Goal: Task Accomplishment & Management: Manage account settings

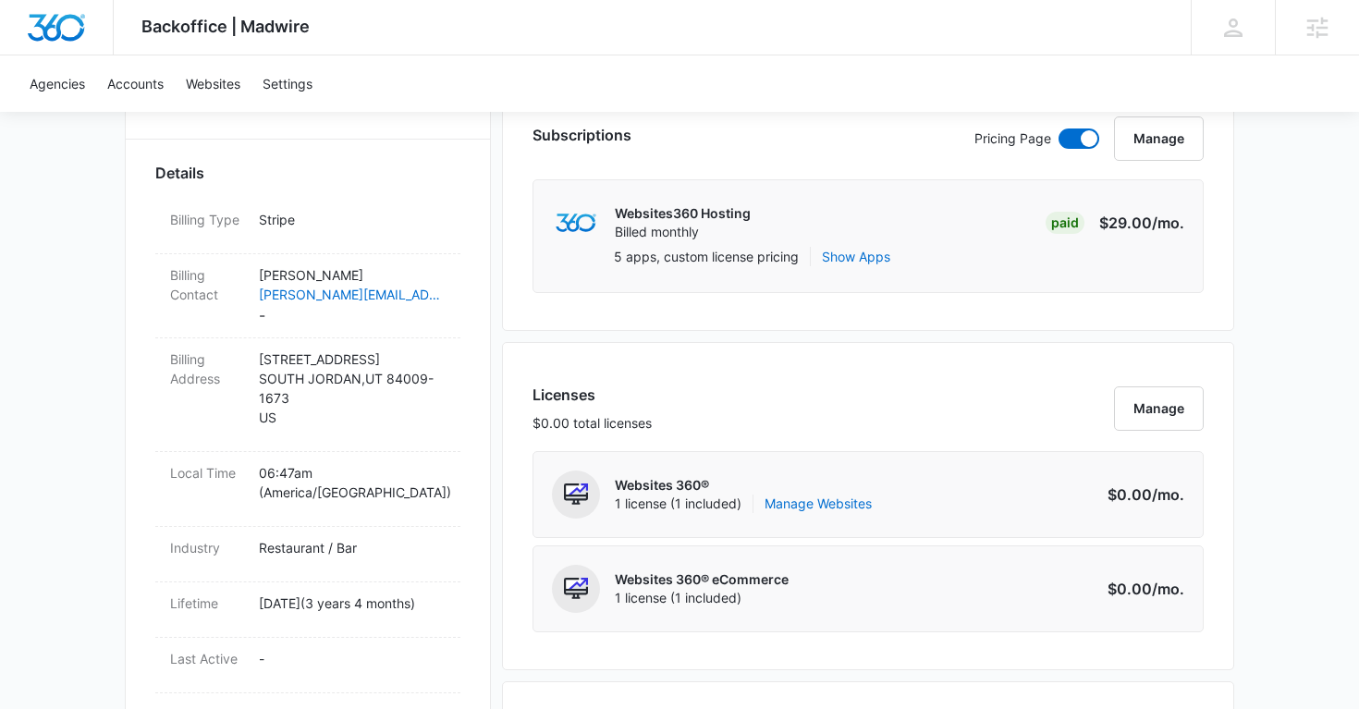
scroll to position [515, 0]
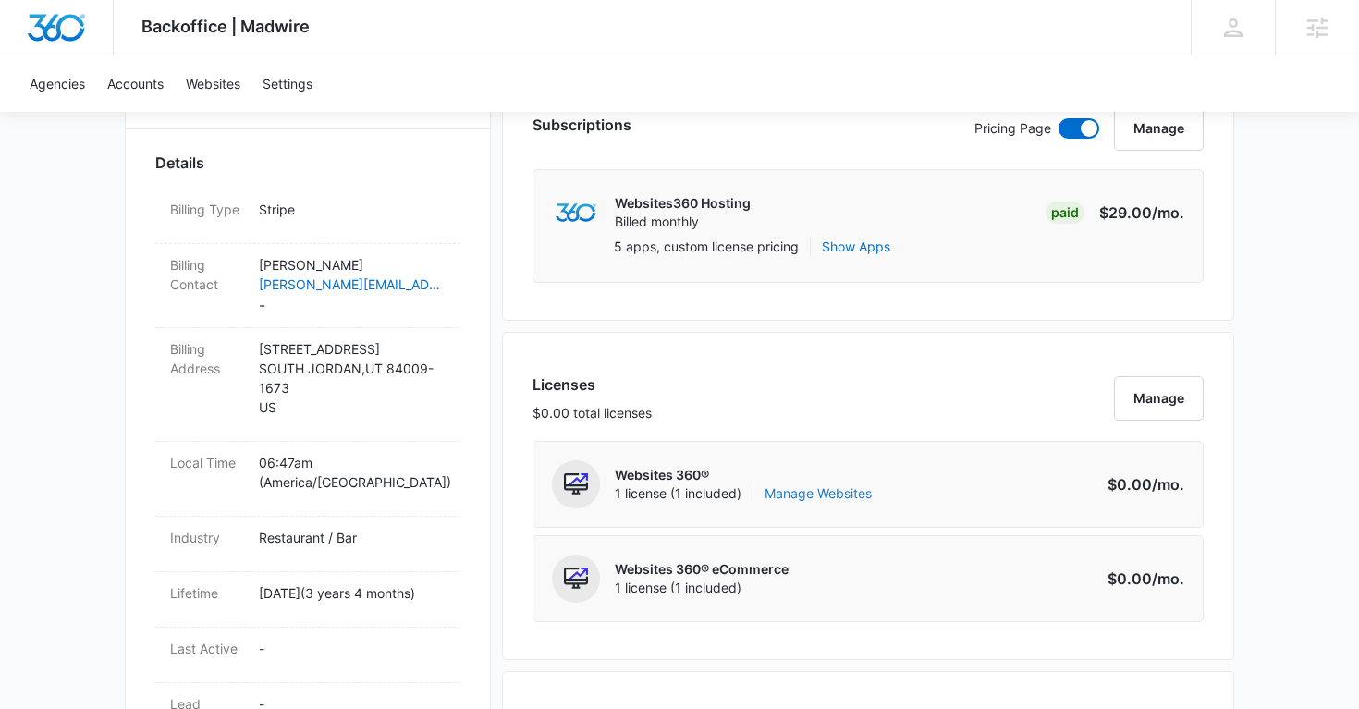
click at [790, 491] on link "Manage Websites" at bounding box center [818, 494] width 107 height 18
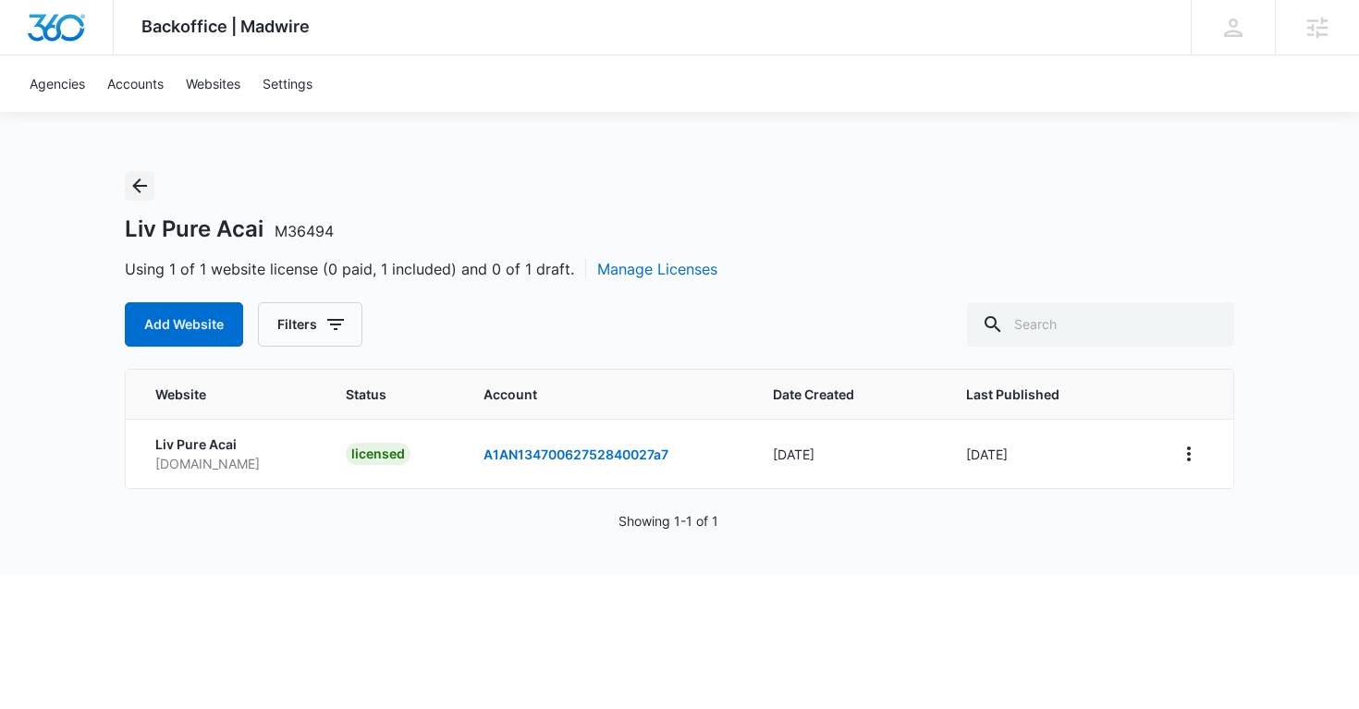
click at [135, 185] on icon "Back" at bounding box center [139, 185] width 15 height 15
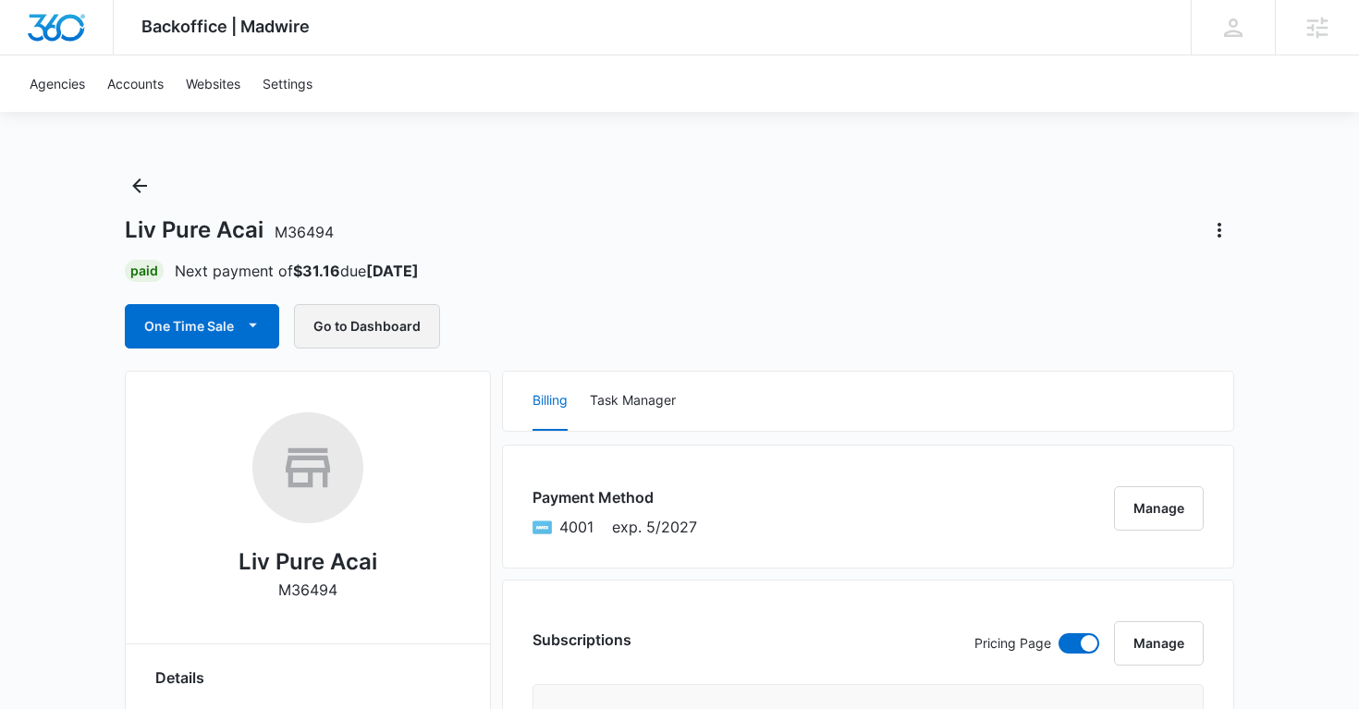
click at [395, 322] on button "Go to Dashboard" at bounding box center [367, 326] width 146 height 44
copy span "M36494"
drag, startPoint x: 340, startPoint y: 234, endPoint x: 276, endPoint y: 235, distance: 64.7
click at [276, 235] on div "Liv Pure Acai M36494" at bounding box center [680, 230] width 1110 height 30
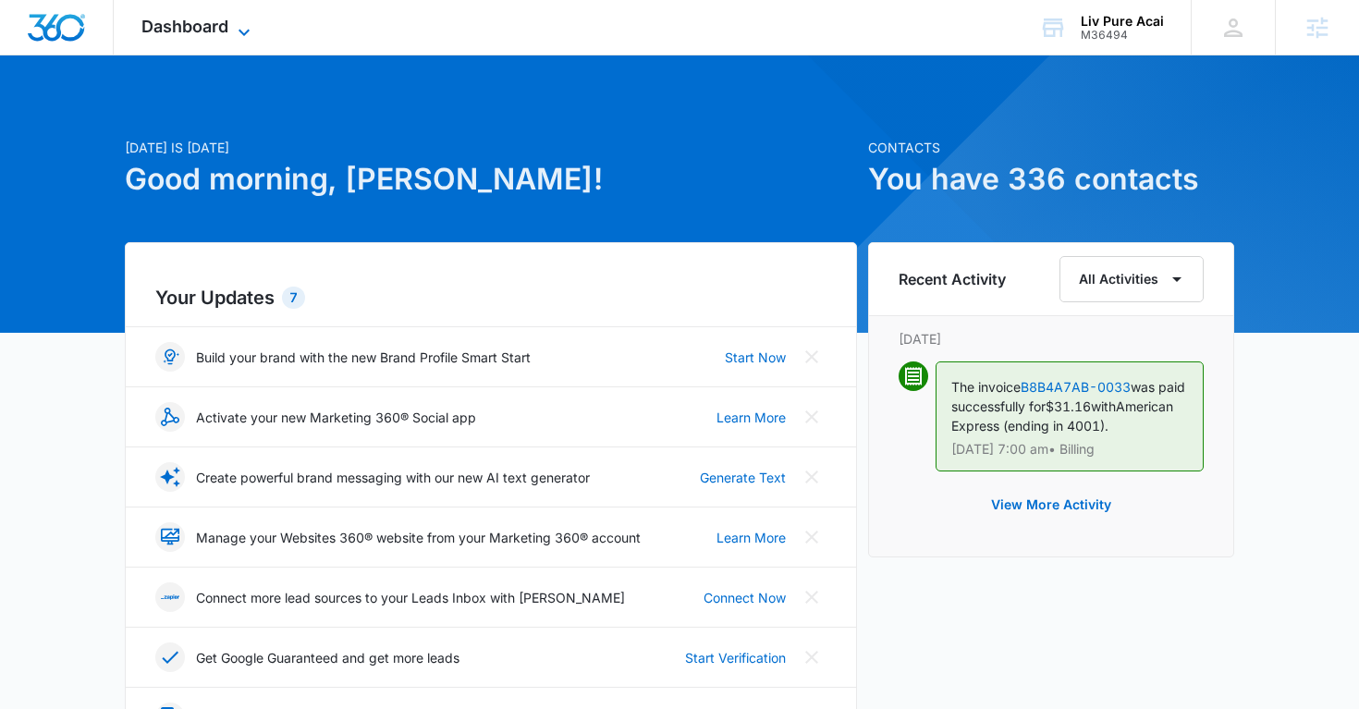
click at [228, 21] on span "Dashboard" at bounding box center [184, 26] width 87 height 19
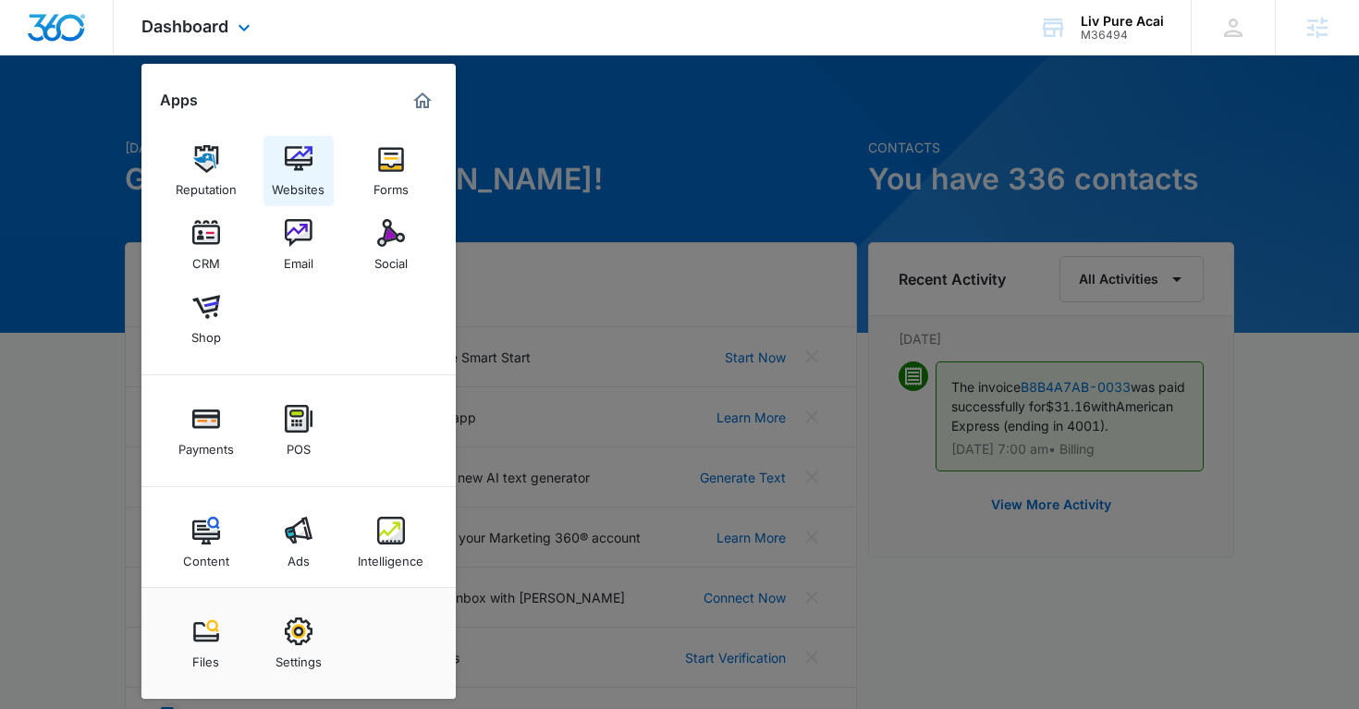
click at [293, 154] on img at bounding box center [299, 159] width 28 height 28
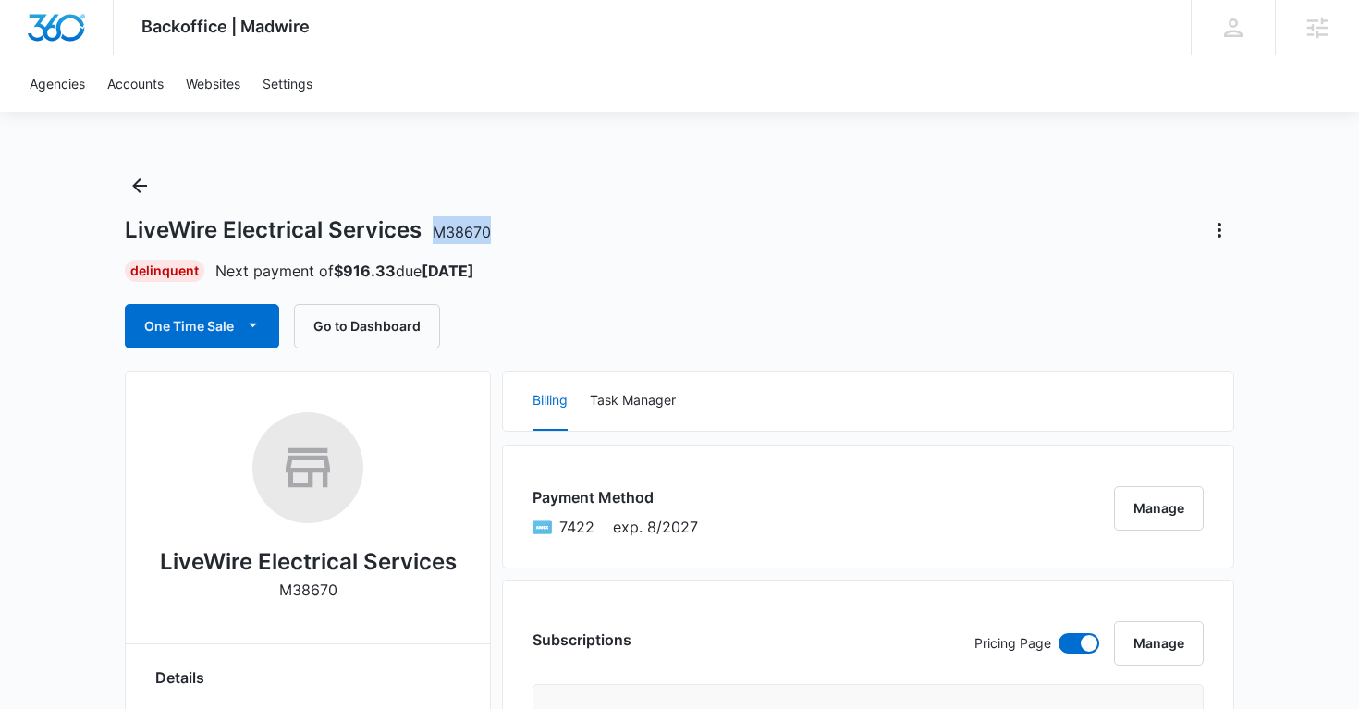
copy span "M38670"
drag, startPoint x: 501, startPoint y: 233, endPoint x: 436, endPoint y: 234, distance: 65.7
click at [436, 234] on div "LiveWire Electrical Services M38670" at bounding box center [680, 230] width 1110 height 30
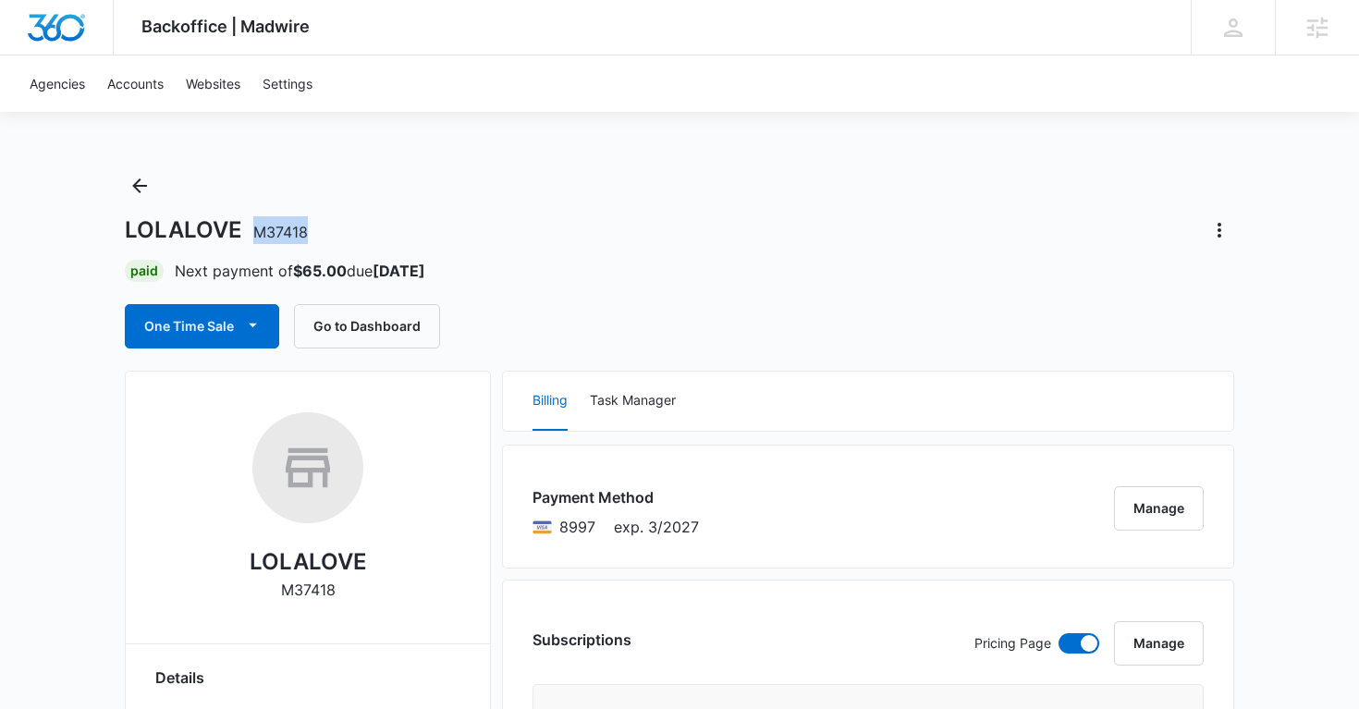
copy span "M37418"
drag, startPoint x: 312, startPoint y: 232, endPoint x: 258, endPoint y: 233, distance: 53.6
click at [258, 233] on div "LOLALOVE M37418" at bounding box center [680, 230] width 1110 height 30
click at [575, 284] on div "LOLALOVE M37418 Paid Next payment of $65.00 due Sep 25 One Time Sale Go to Dash…" at bounding box center [680, 260] width 1110 height 178
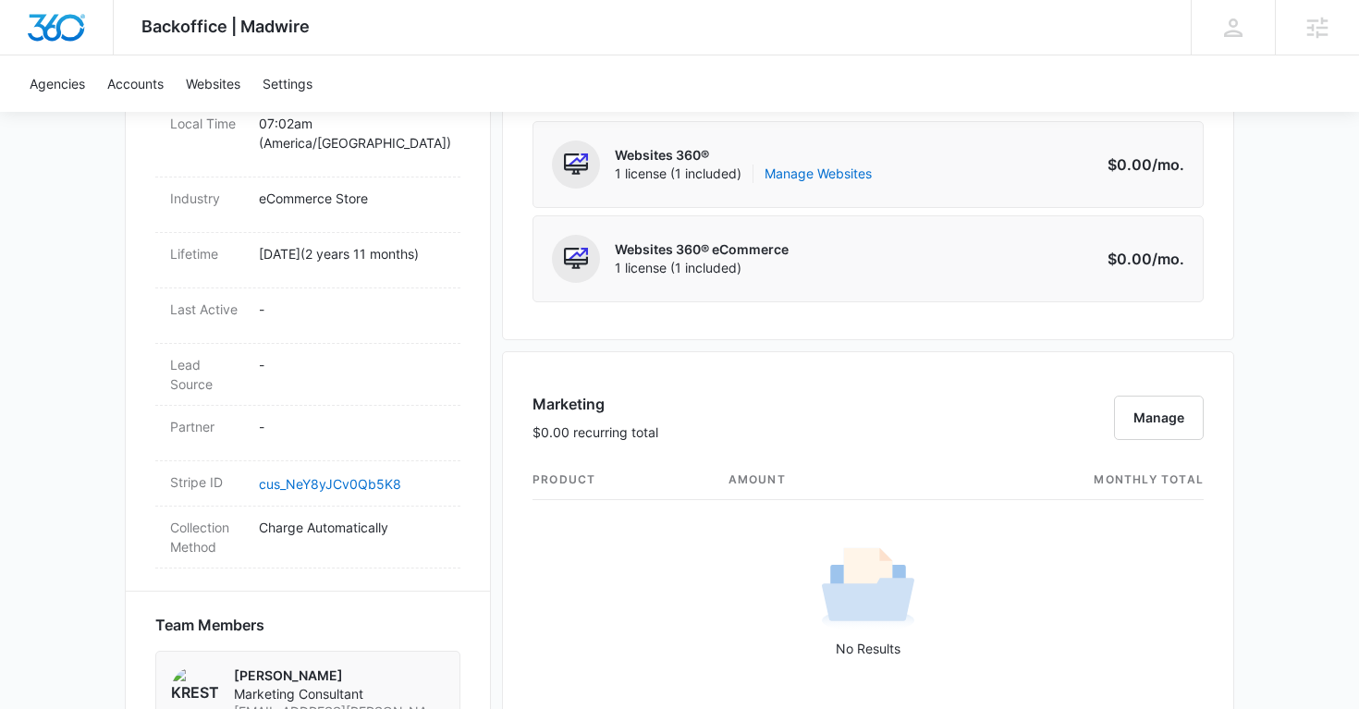
scroll to position [877, 0]
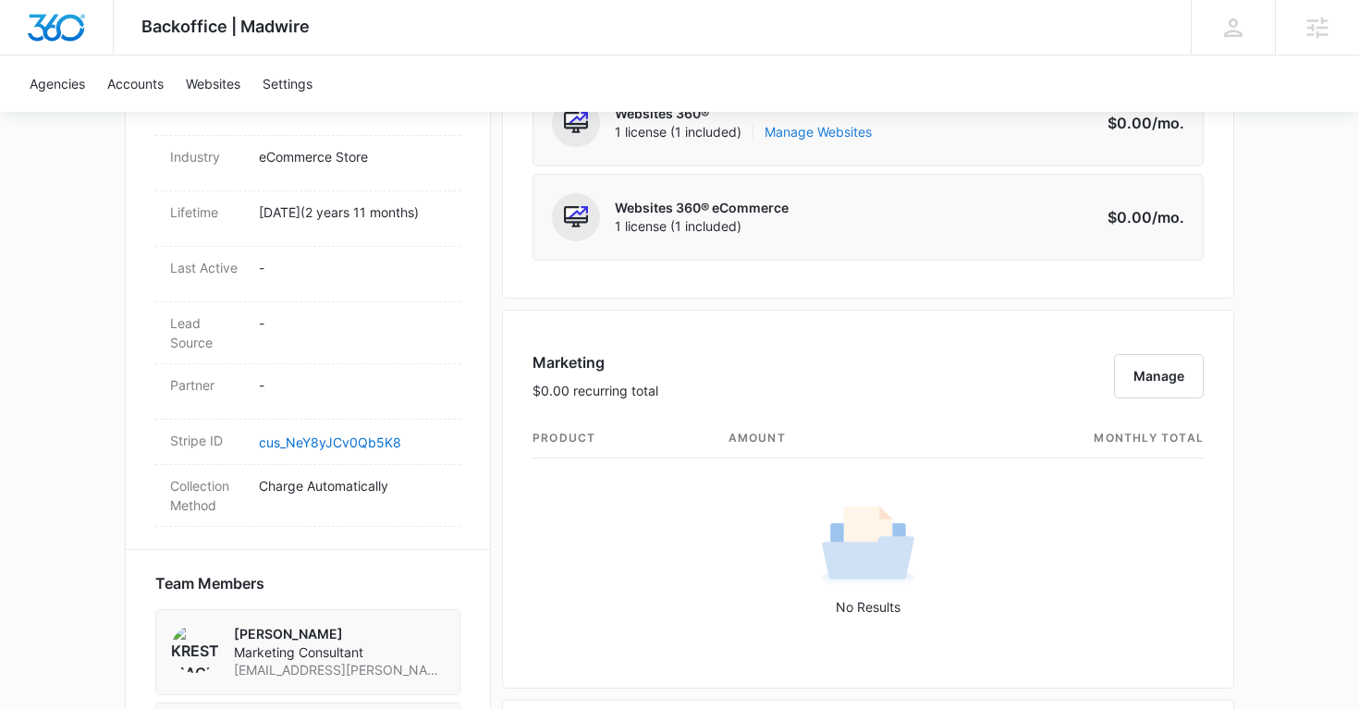
click at [831, 137] on link "Manage Websites" at bounding box center [818, 132] width 107 height 18
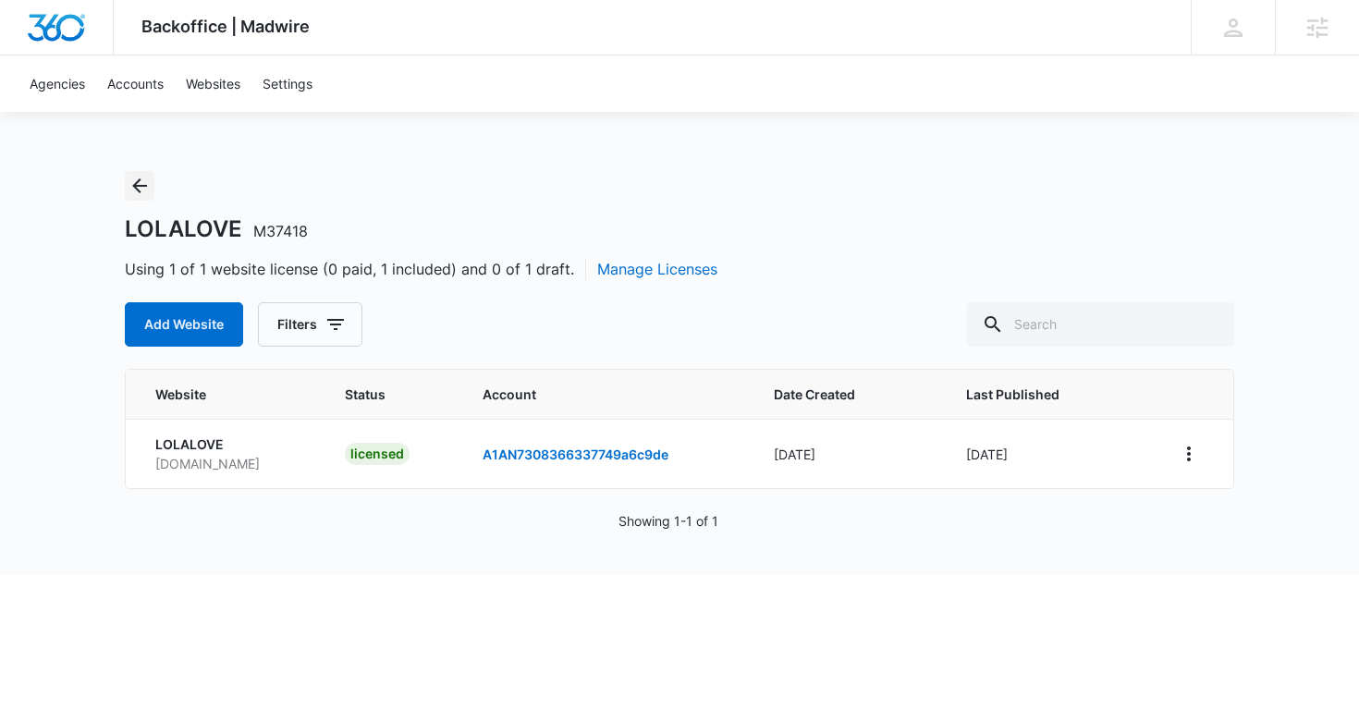
click at [150, 186] on icon "Back" at bounding box center [140, 186] width 22 height 22
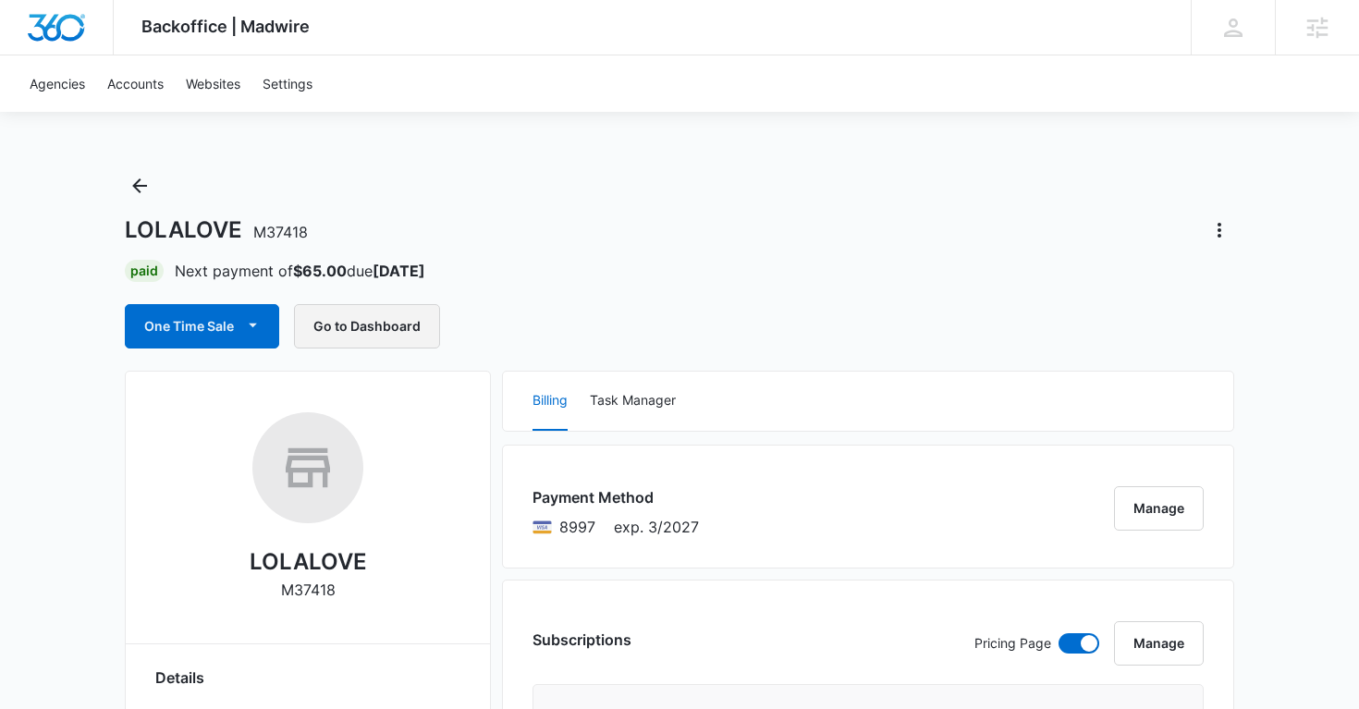
click at [338, 333] on button "Go to Dashboard" at bounding box center [367, 326] width 146 height 44
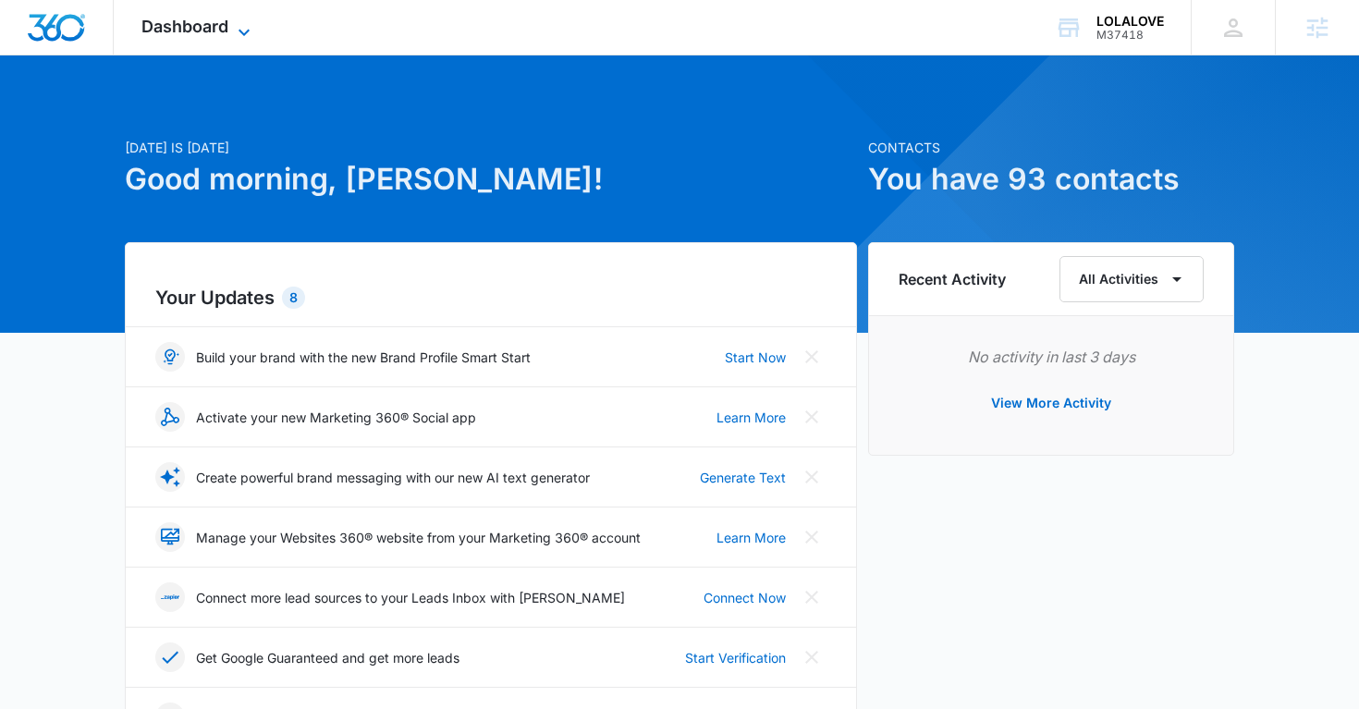
click at [210, 24] on span "Dashboard" at bounding box center [184, 26] width 87 height 19
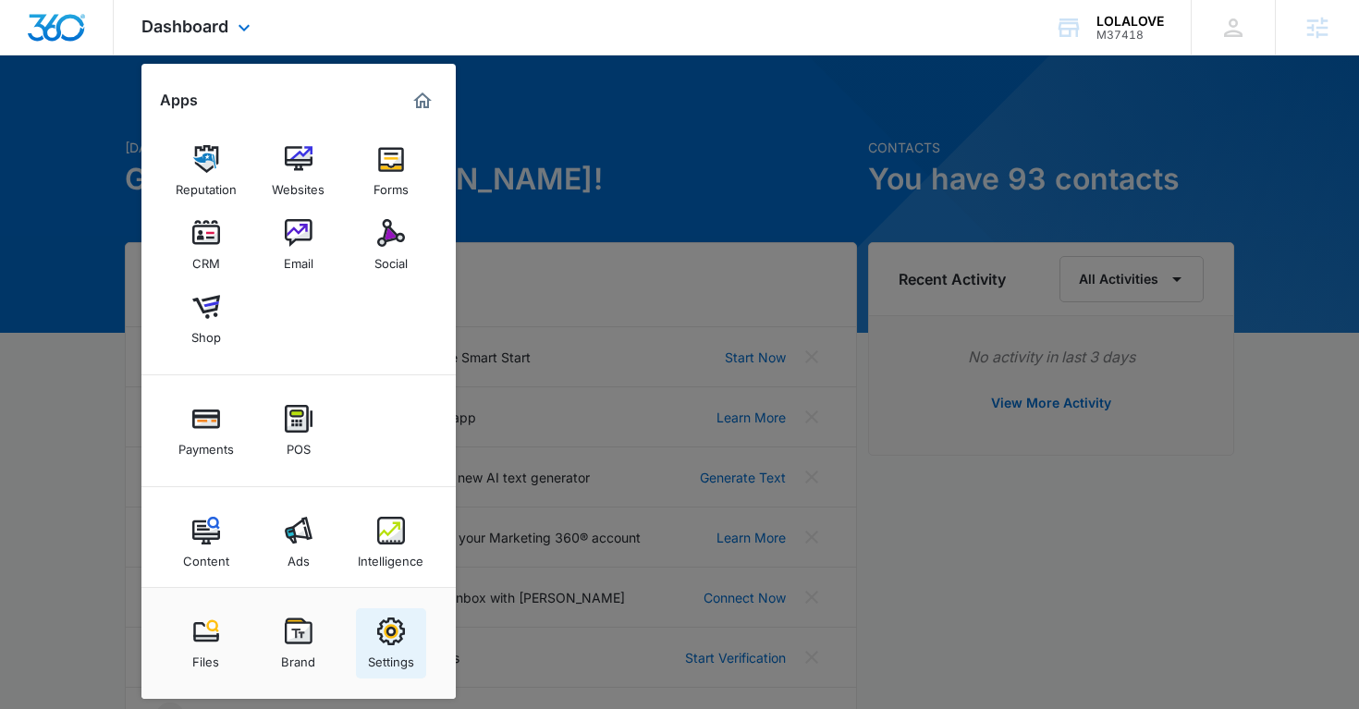
click at [389, 656] on div "Settings" at bounding box center [391, 658] width 46 height 24
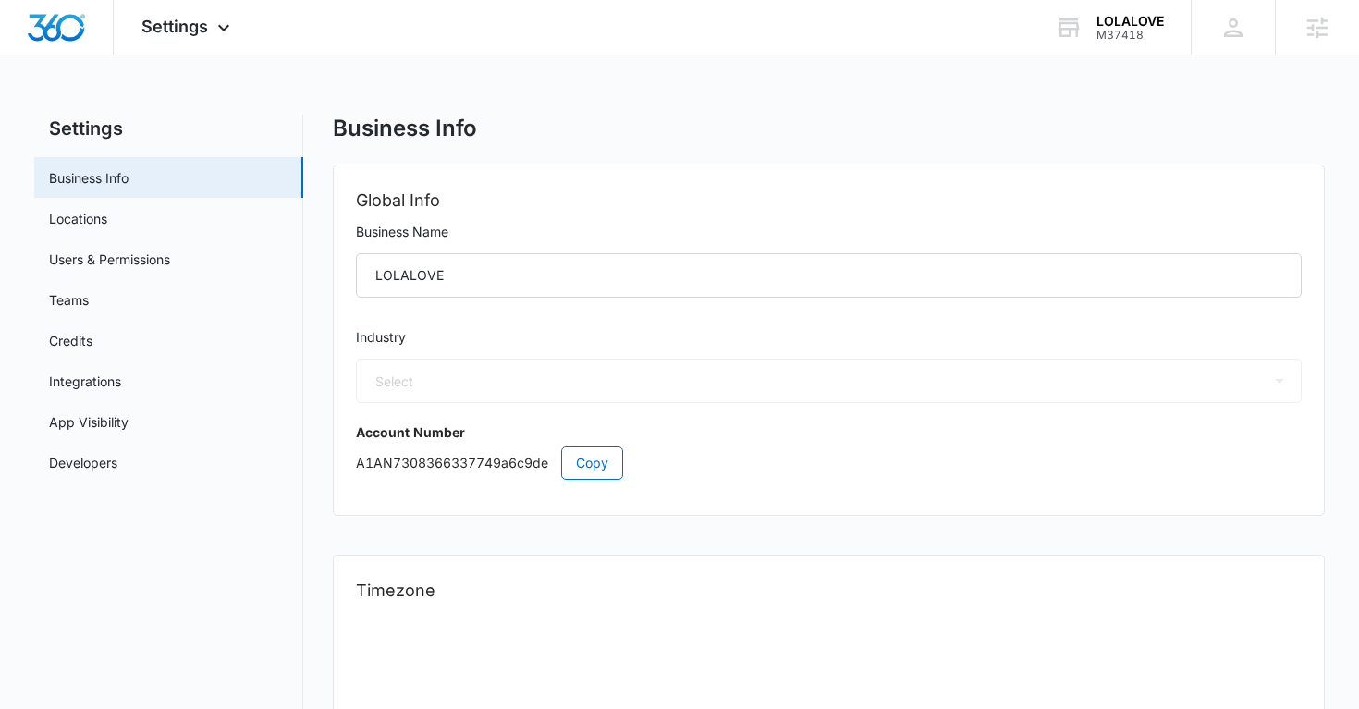
select select "45"
select select "US"
select select "America/[GEOGRAPHIC_DATA]"
click at [122, 250] on link "Users & Permissions" at bounding box center [109, 259] width 121 height 19
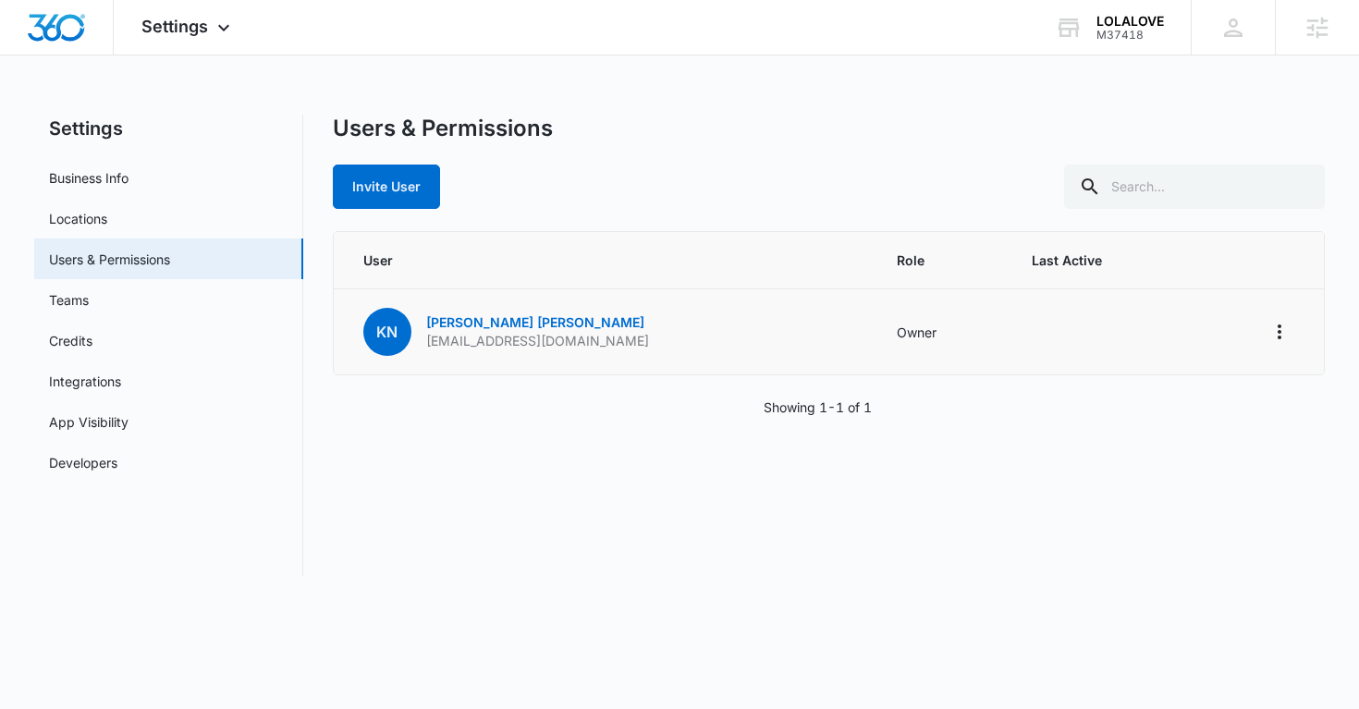
click at [494, 339] on p "aspirationsdance@comcast.net" at bounding box center [537, 341] width 223 height 18
copy p "aspirationsdance@comcast.net"
click at [494, 339] on p "aspirationsdance@comcast.net" at bounding box center [537, 341] width 223 height 18
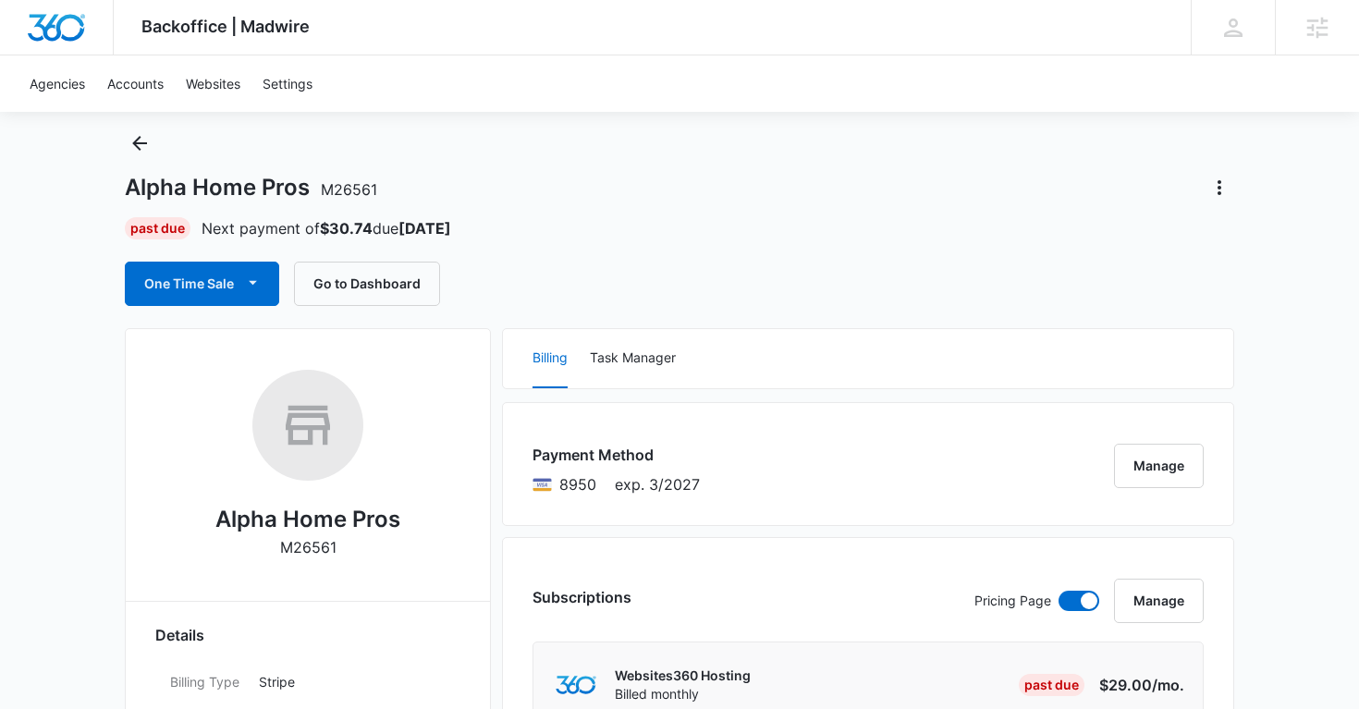
scroll to position [40, 0]
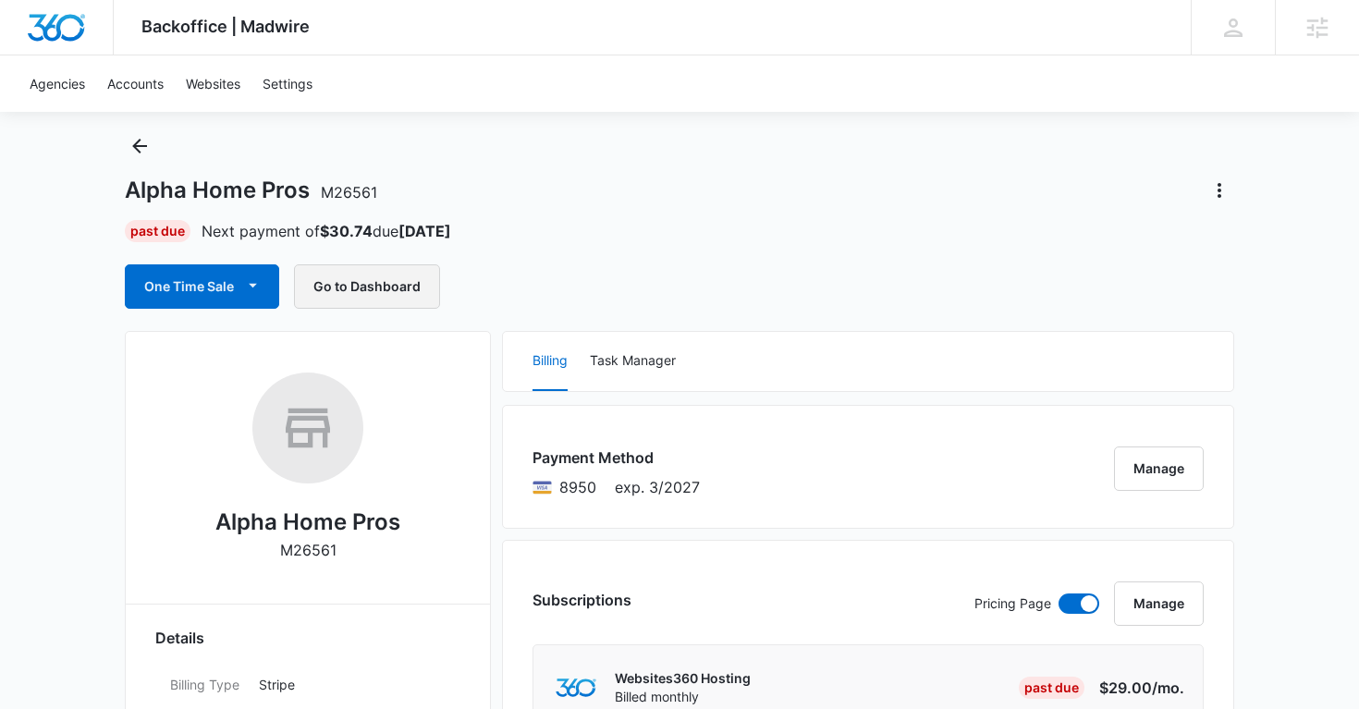
click at [390, 289] on button "Go to Dashboard" at bounding box center [367, 286] width 146 height 44
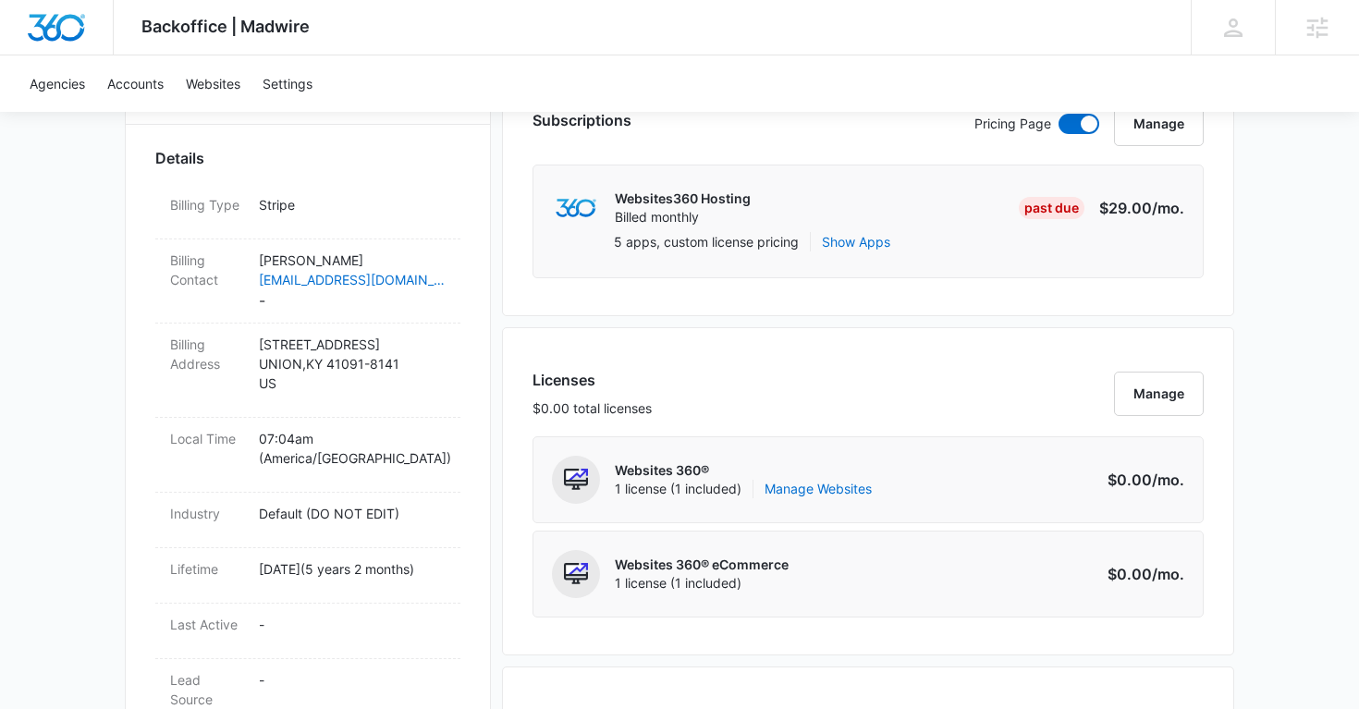
scroll to position [582, 0]
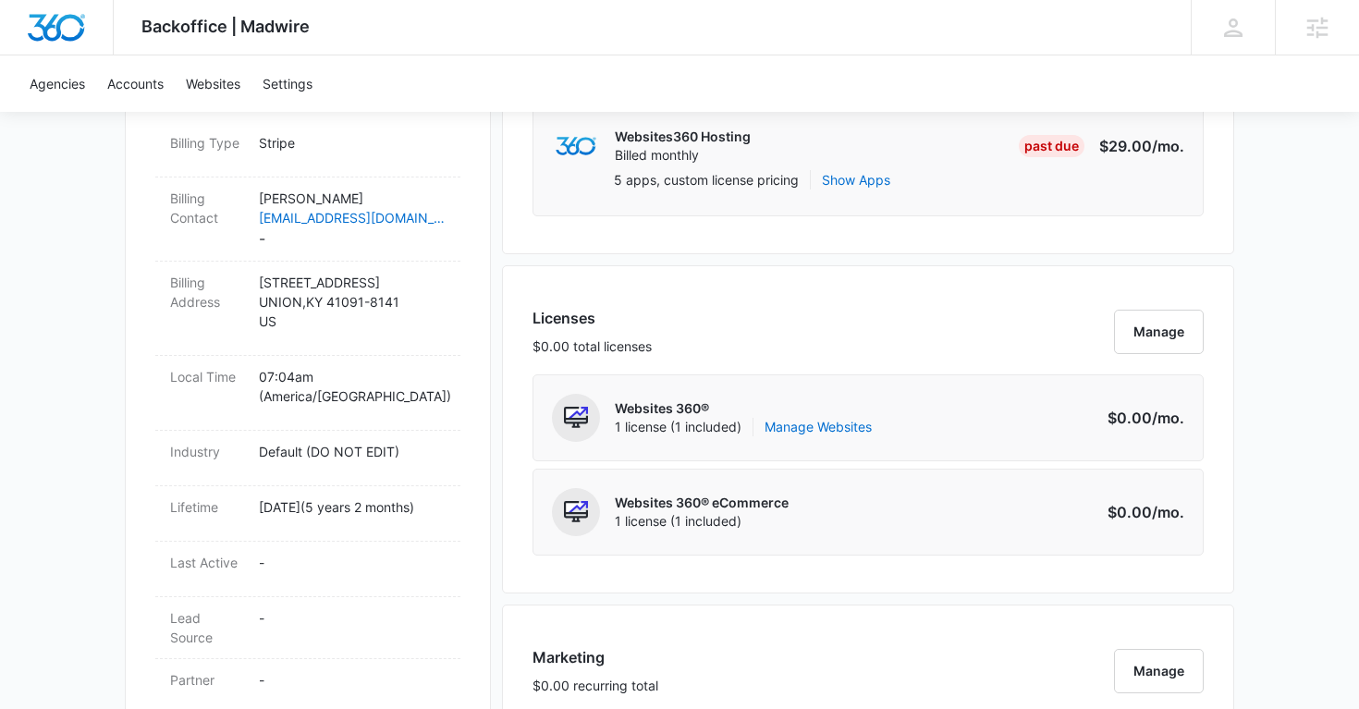
click at [805, 416] on p "Websites 360®" at bounding box center [743, 409] width 257 height 18
click at [799, 437] on div "Websites 360® 1 license (1 included) Manage Websites" at bounding box center [743, 418] width 257 height 48
click at [808, 431] on link "Manage Websites" at bounding box center [818, 427] width 107 height 18
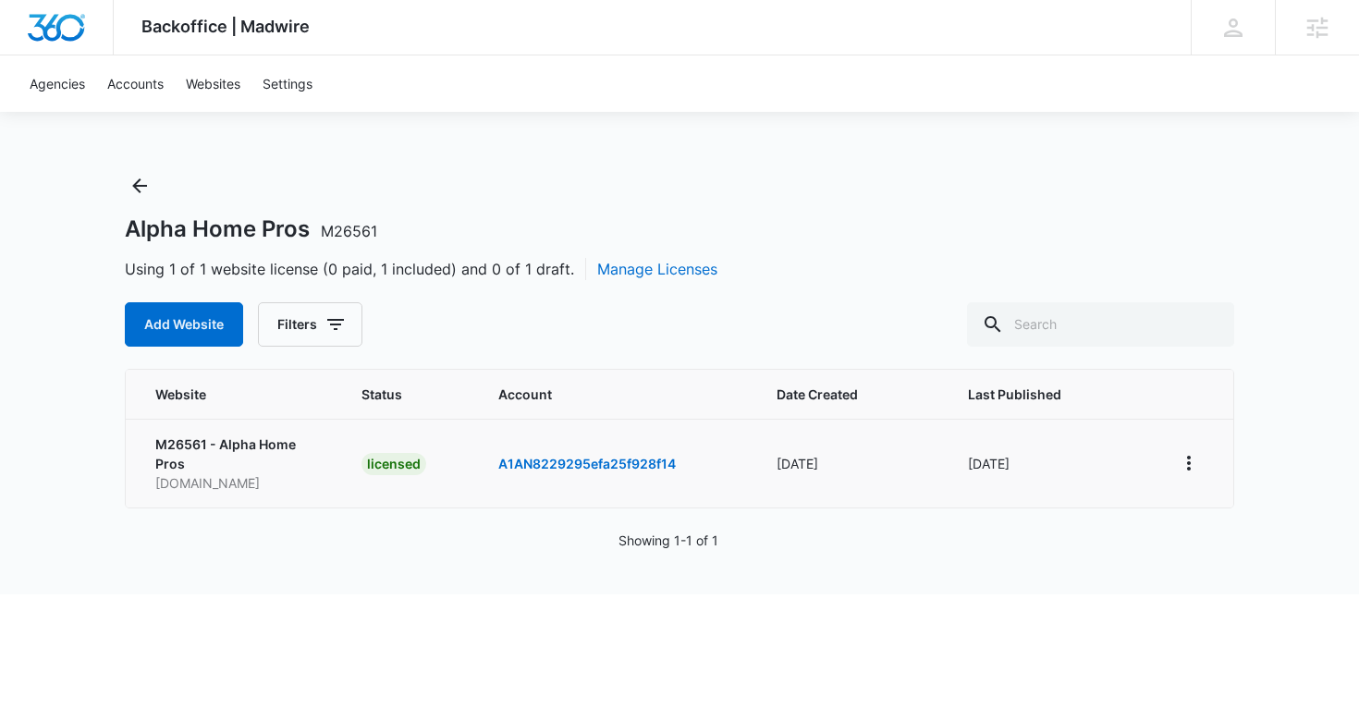
click at [252, 486] on p "www.alphahomepros.com" at bounding box center [236, 482] width 162 height 19
copy p "www.alphahomepros.com"
click at [141, 199] on button "Back" at bounding box center [140, 186] width 30 height 30
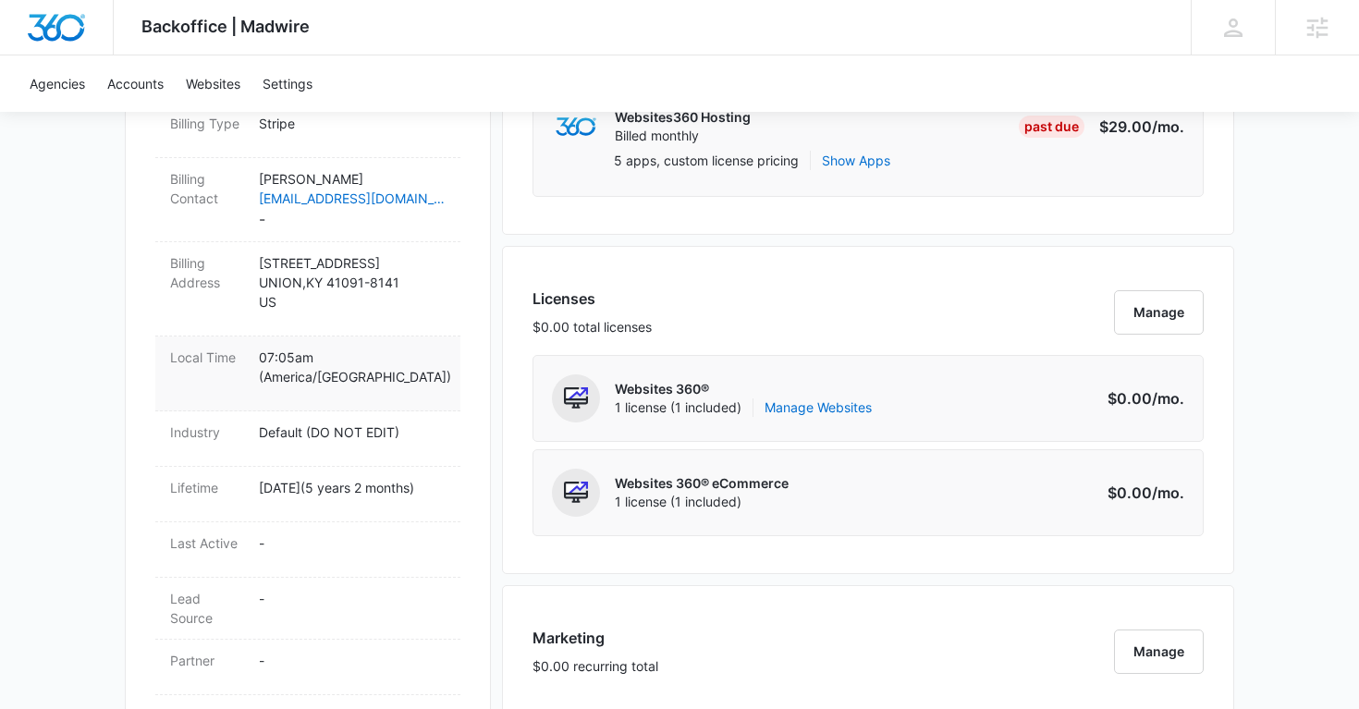
scroll to position [451, 0]
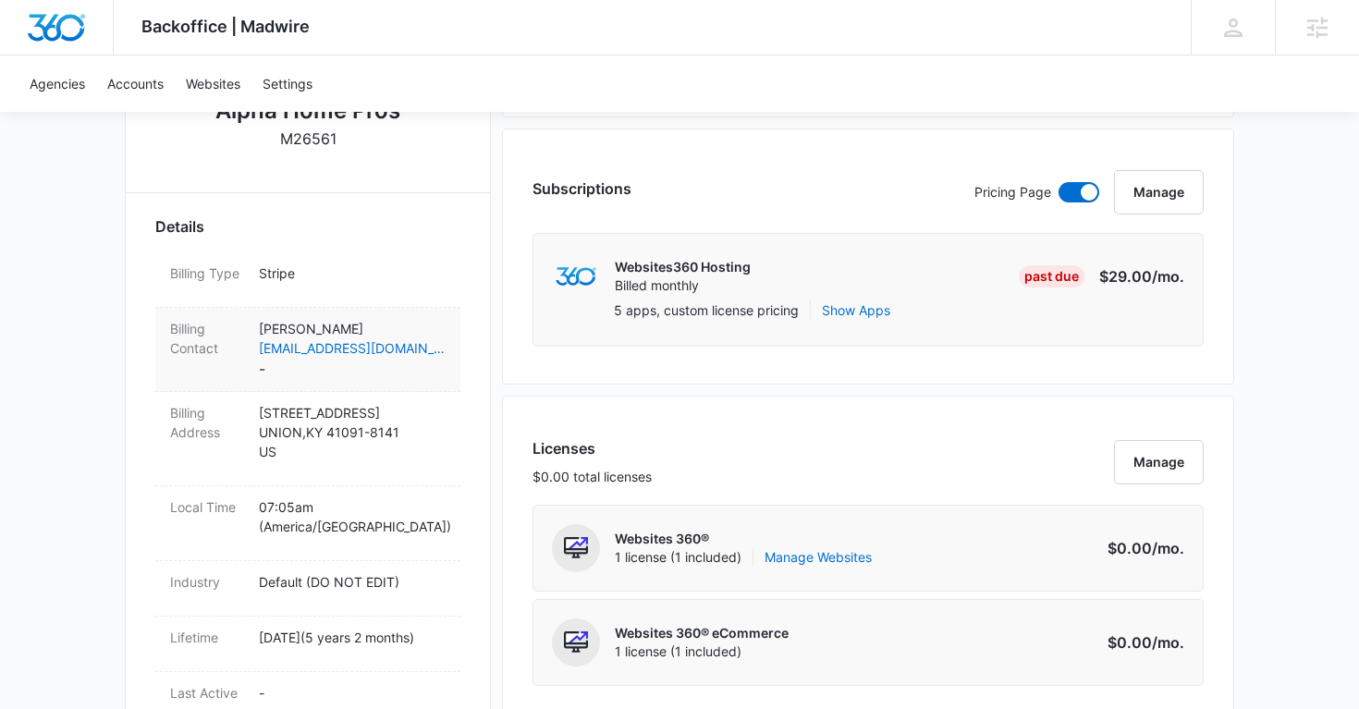
click at [365, 375] on dd "Randy Clement rooferinfo@gmail.com -" at bounding box center [352, 349] width 187 height 61
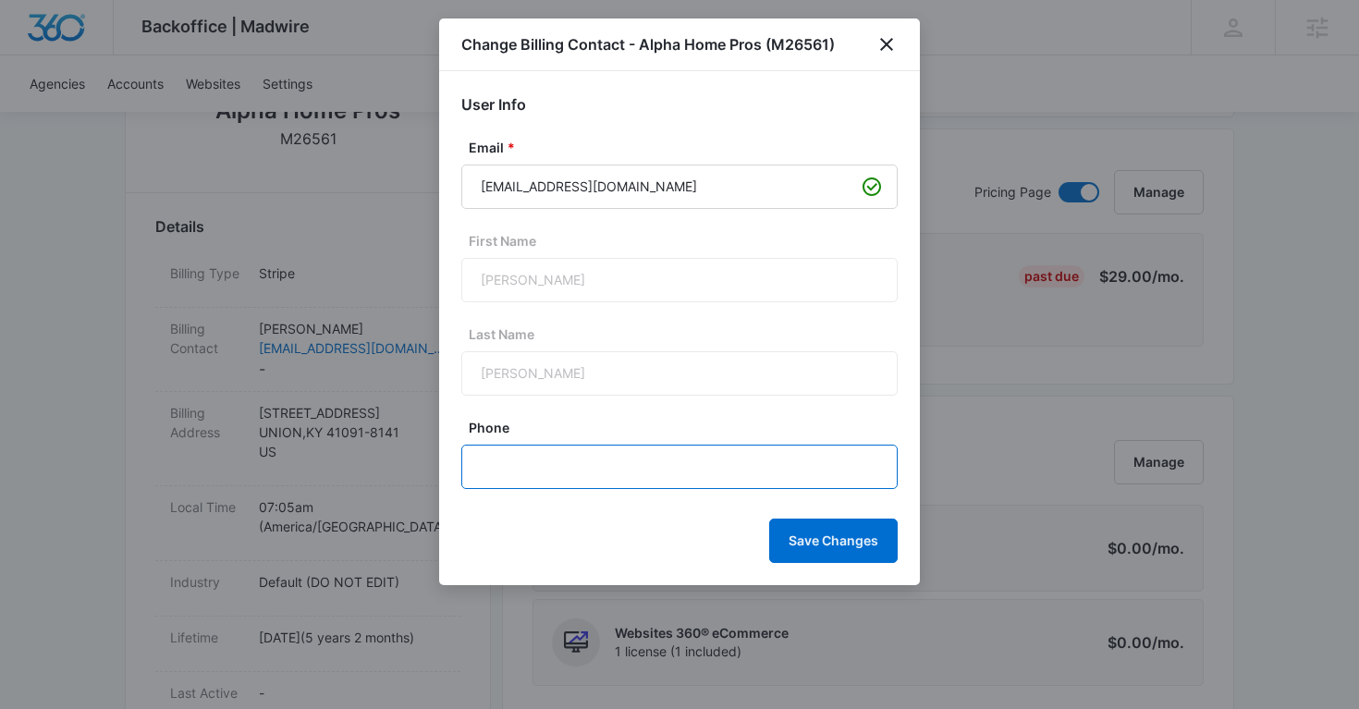
click at [520, 464] on input "Phone" at bounding box center [679, 467] width 437 height 44
paste input "(859) 466-1791"
type input "(859) 466-1791"
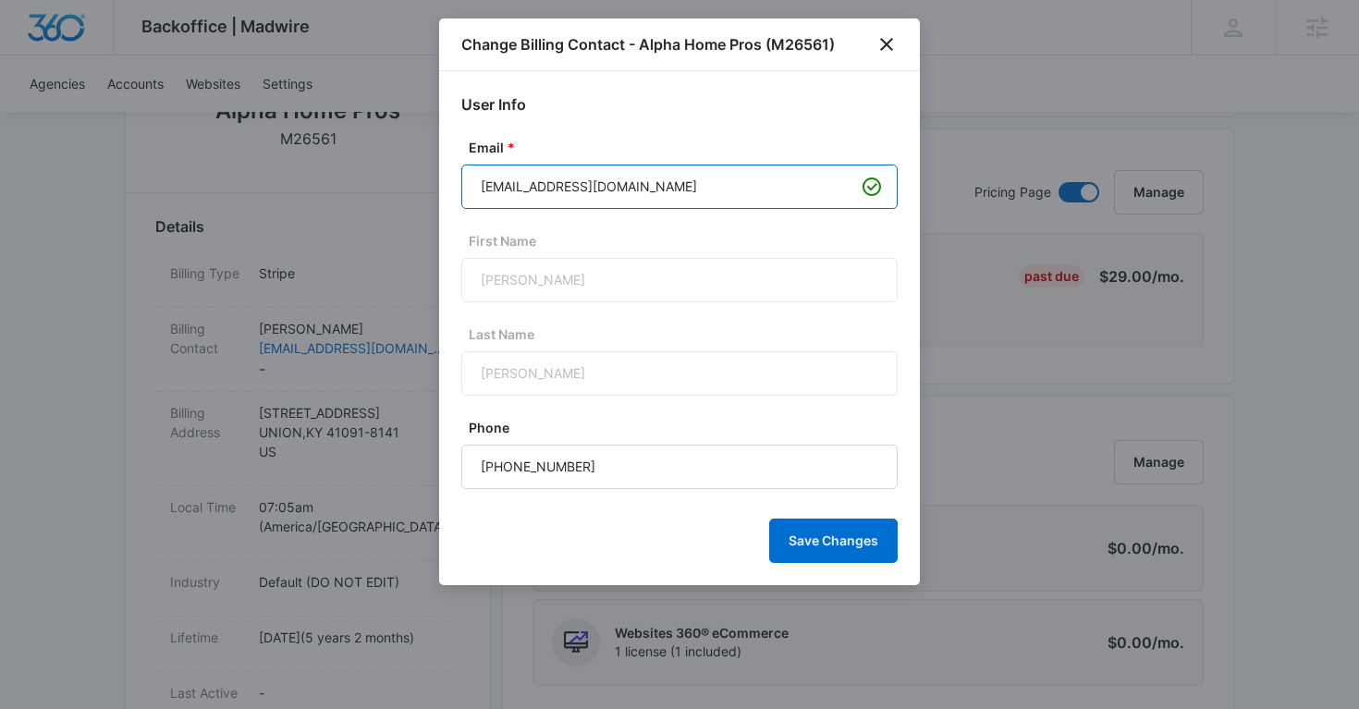
click at [549, 180] on input "[EMAIL_ADDRESS][DOMAIN_NAME]" at bounding box center [679, 187] width 437 height 44
paste input "Production@alphahomepros"
type input "Production@alphahomepros.com"
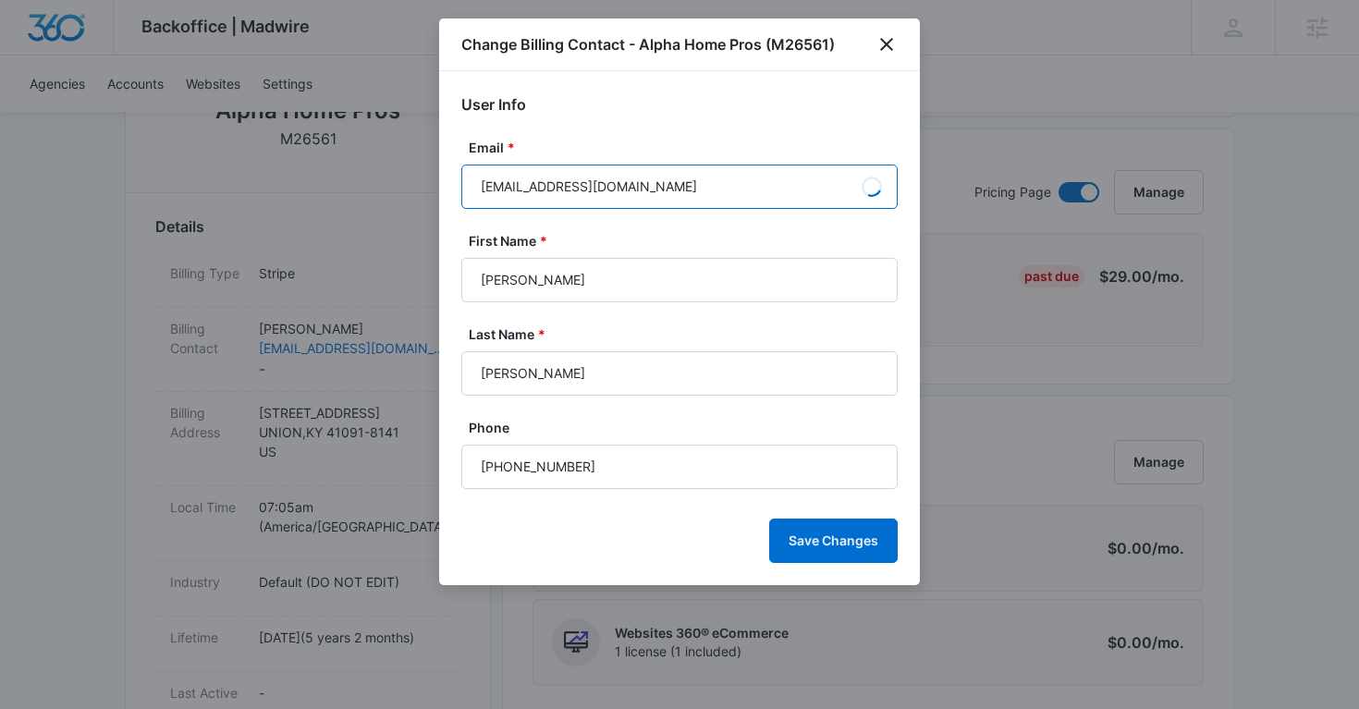
type input "[PERSON_NAME]"
type input "Production@alphahomepros.com"
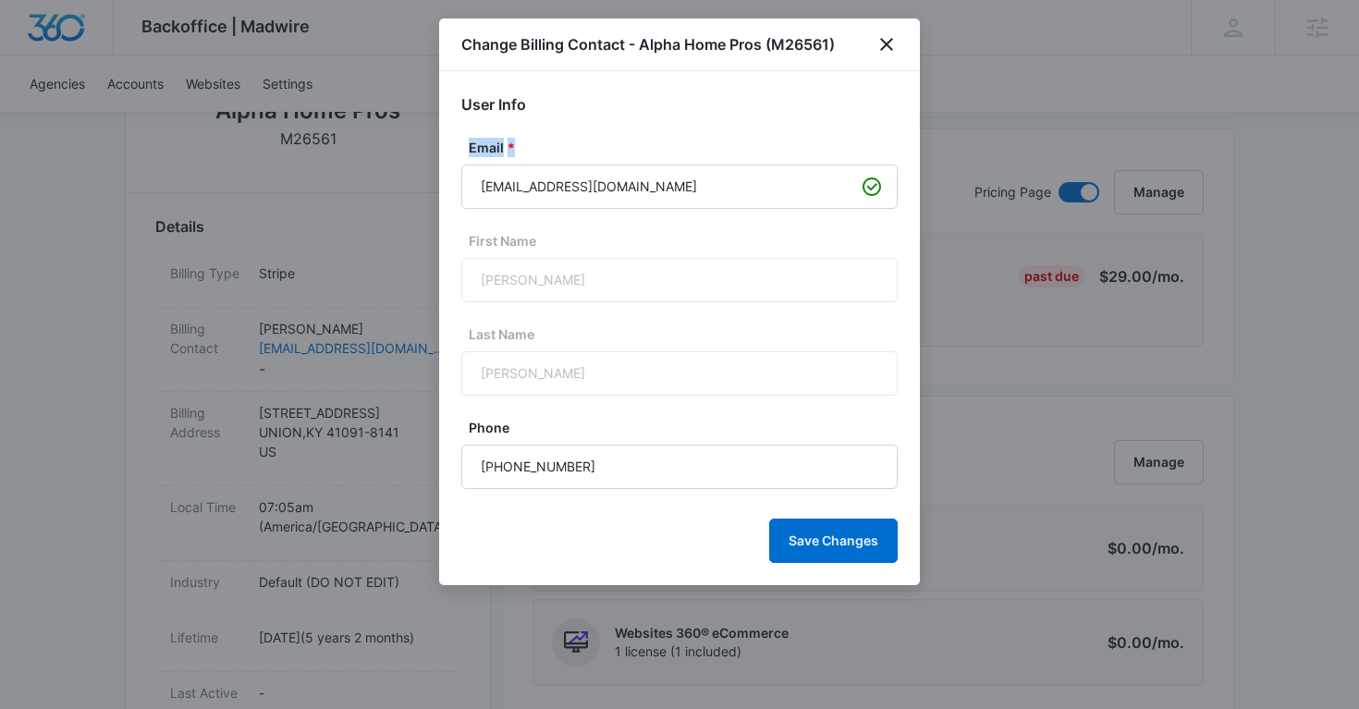
click at [689, 138] on label "Email *" at bounding box center [687, 147] width 437 height 19
click at [692, 91] on div "User Info Email * Production@alphahomepros.com First Name Tim Last Name Carter …" at bounding box center [679, 328] width 481 height 514
click at [815, 546] on button "Save Changes" at bounding box center [833, 541] width 129 height 44
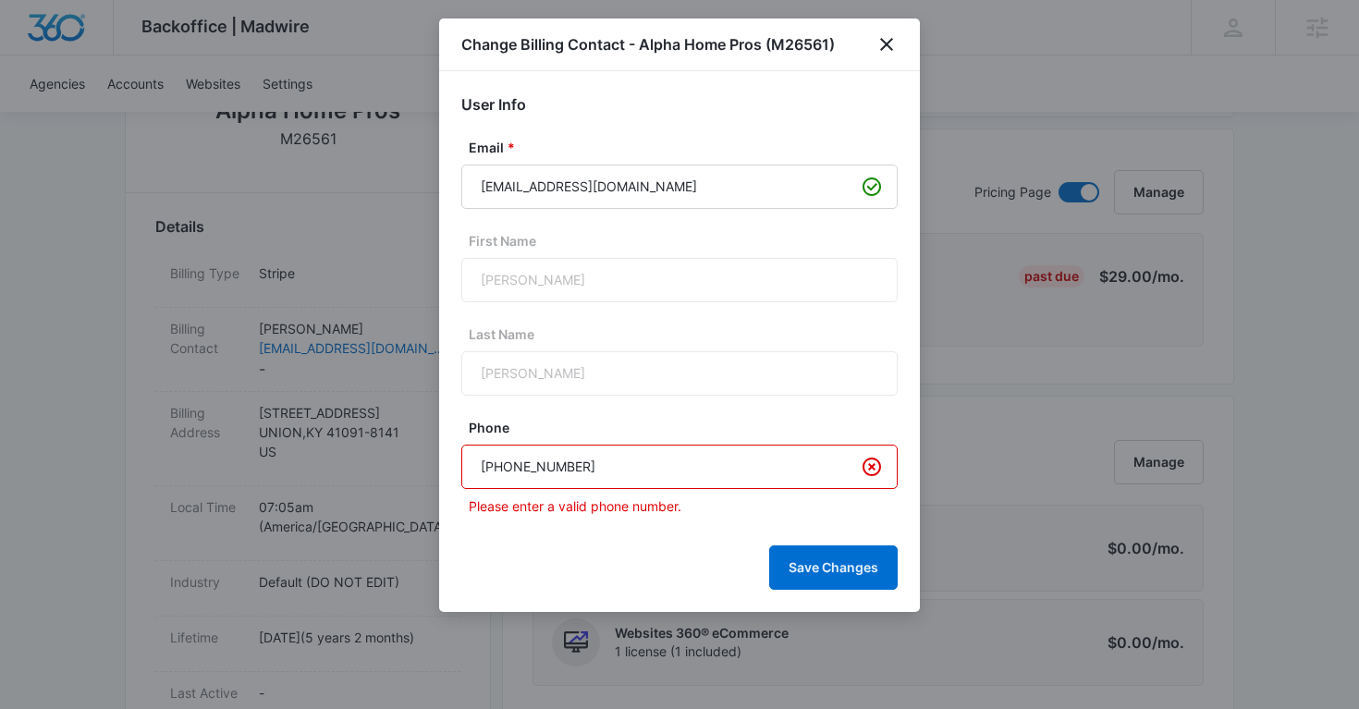
click at [524, 473] on input "(859) 466-1791" at bounding box center [679, 467] width 437 height 44
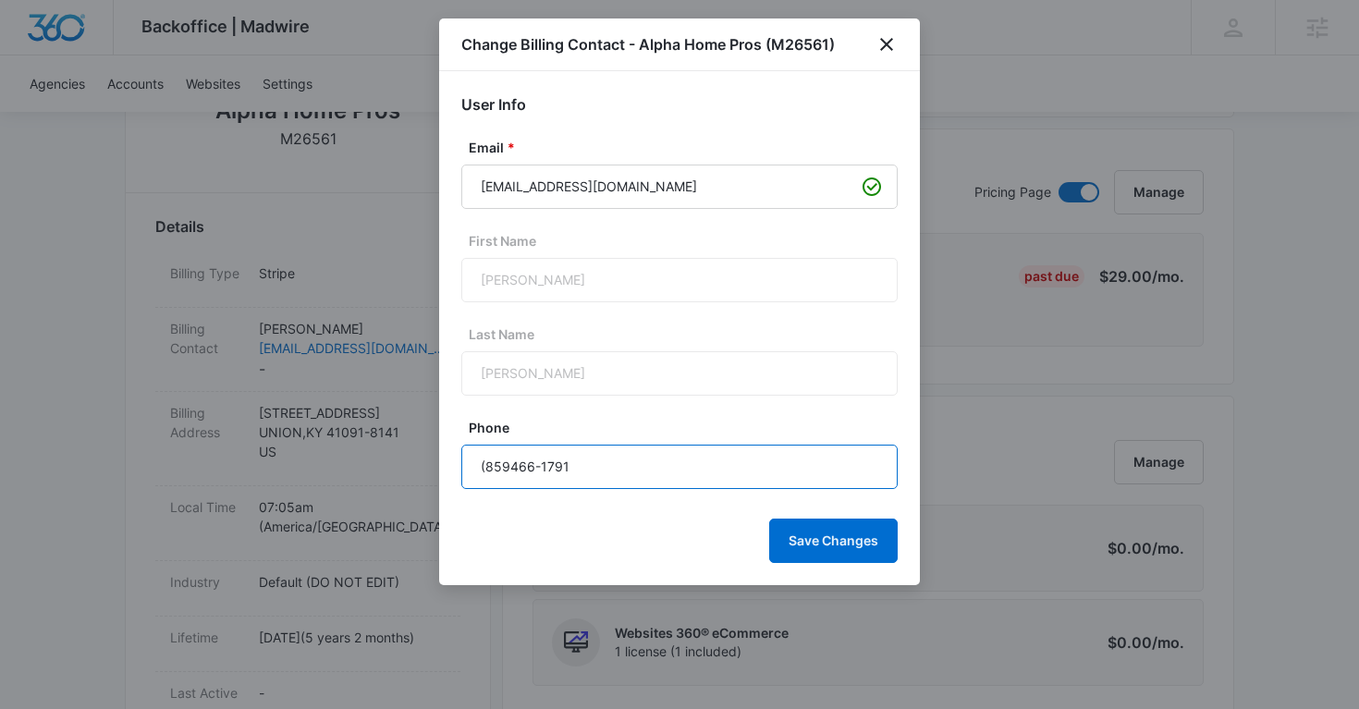
type input "(859) 466-1791"
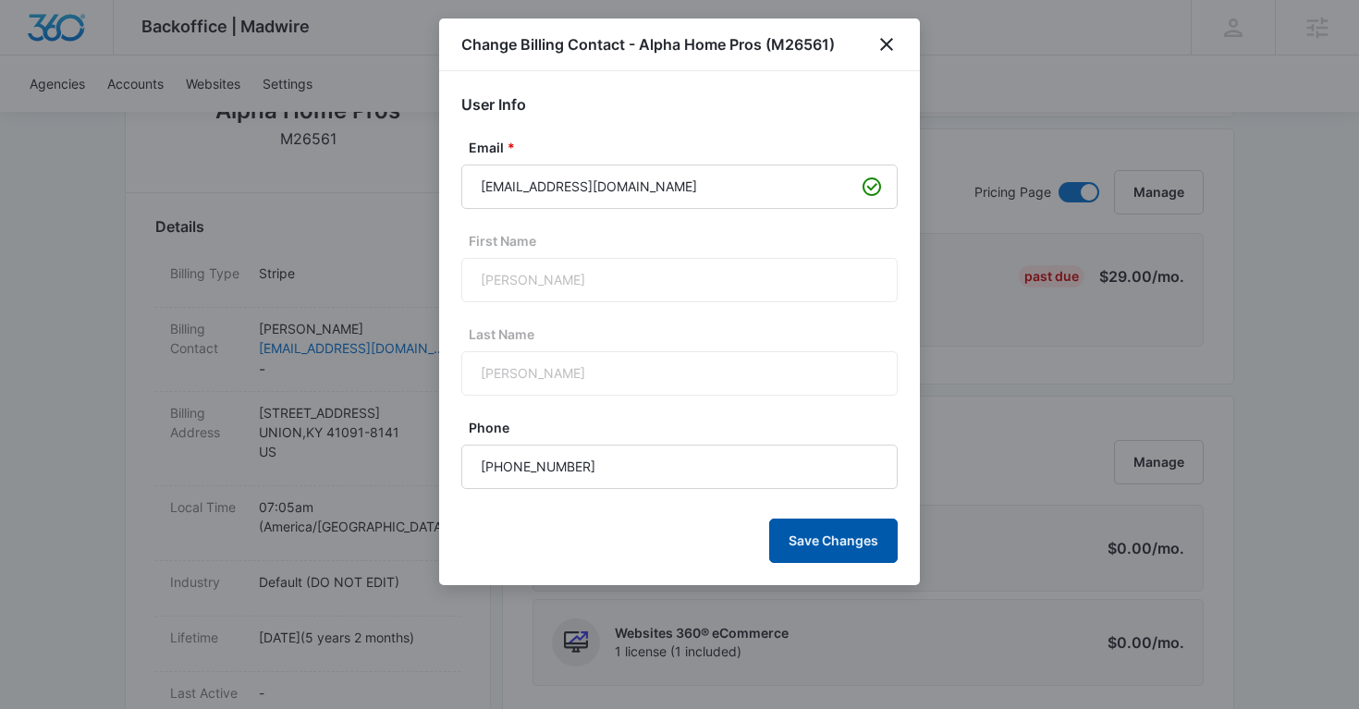
click at [833, 549] on button "Save Changes" at bounding box center [833, 541] width 129 height 44
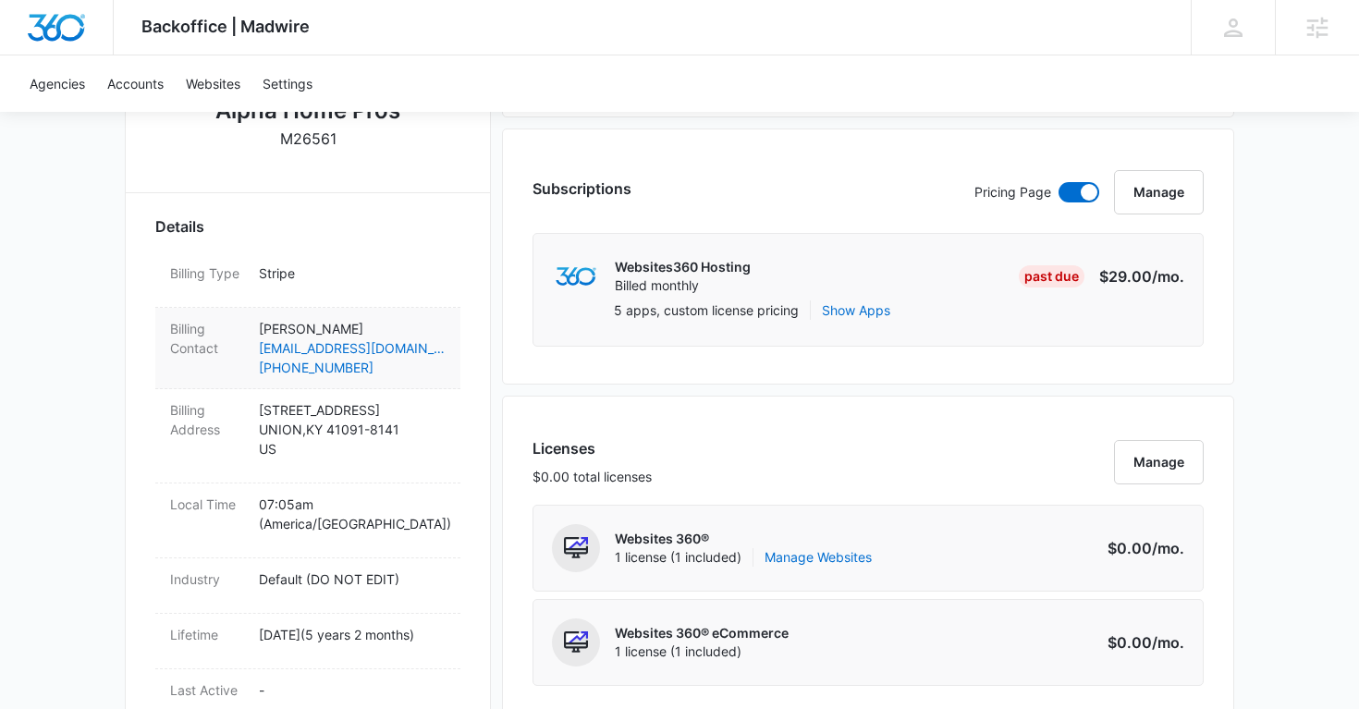
click at [422, 326] on p "Tim Carter" at bounding box center [352, 328] width 187 height 19
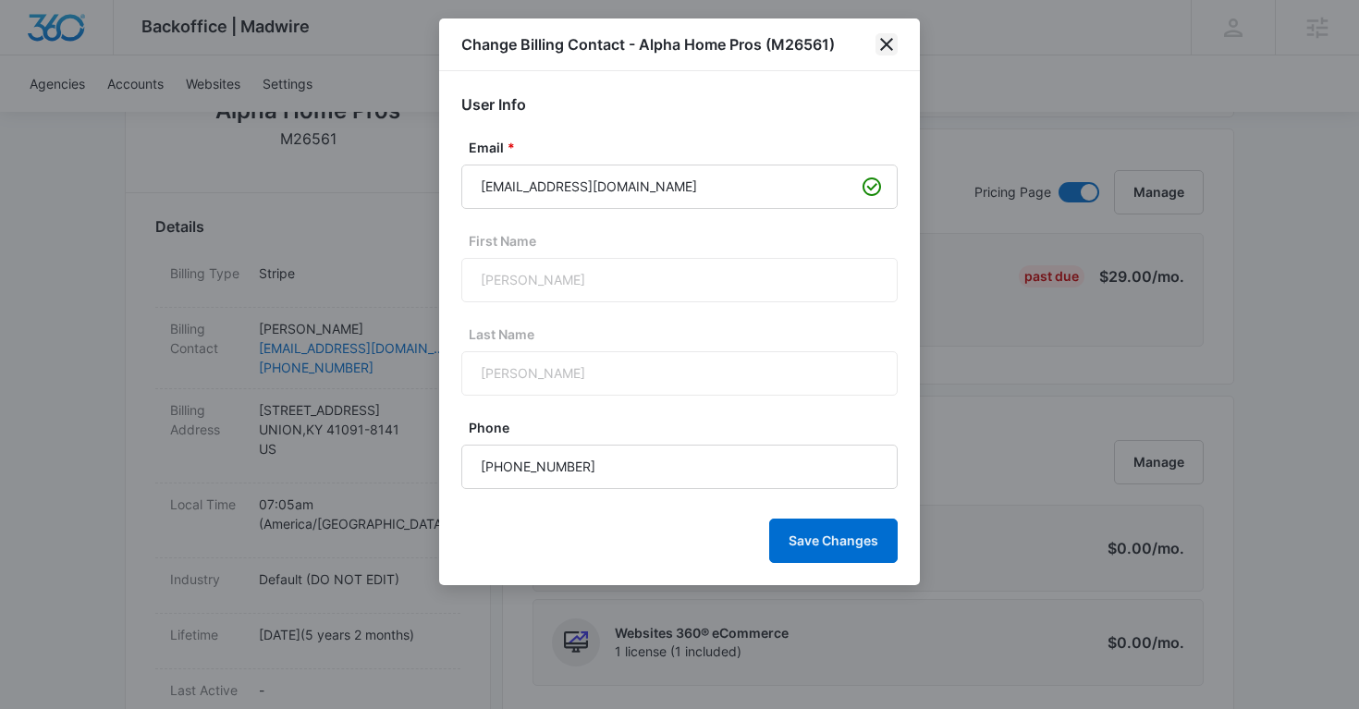
click at [889, 50] on icon "close" at bounding box center [887, 44] width 22 height 22
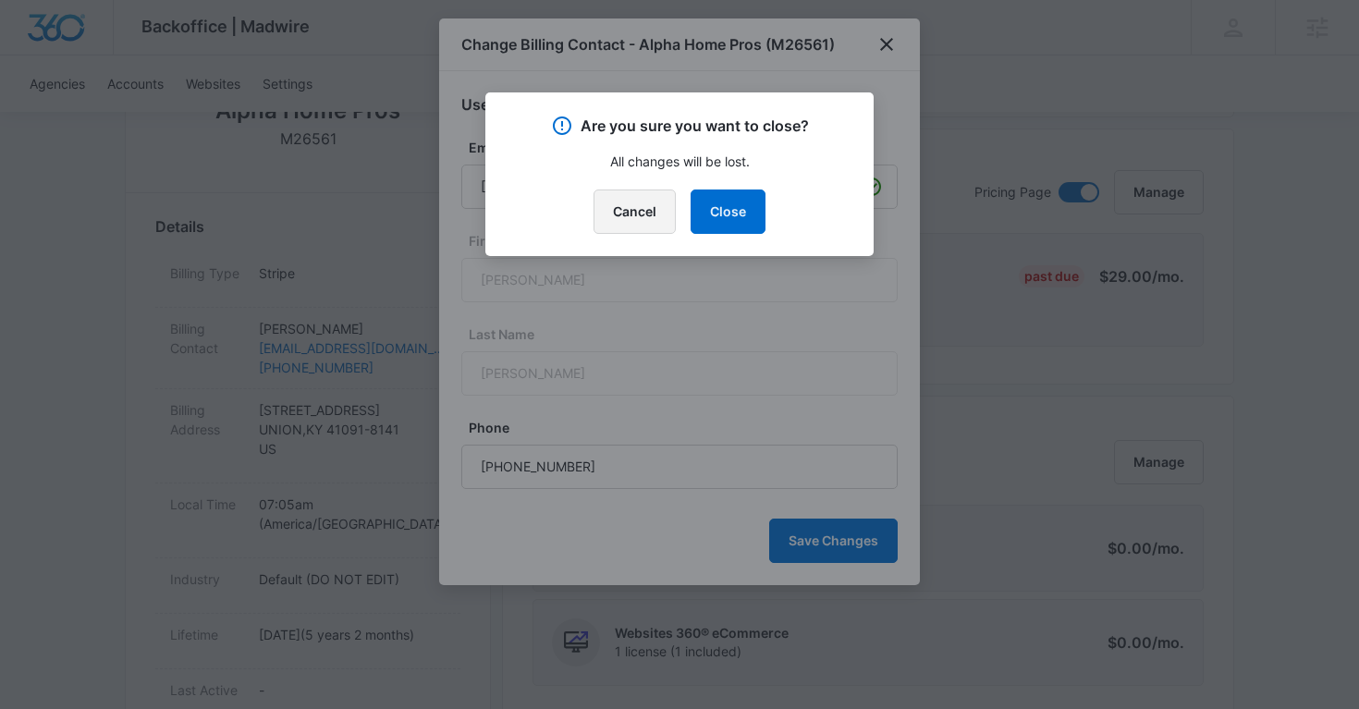
click at [658, 216] on button "Cancel" at bounding box center [635, 212] width 82 height 44
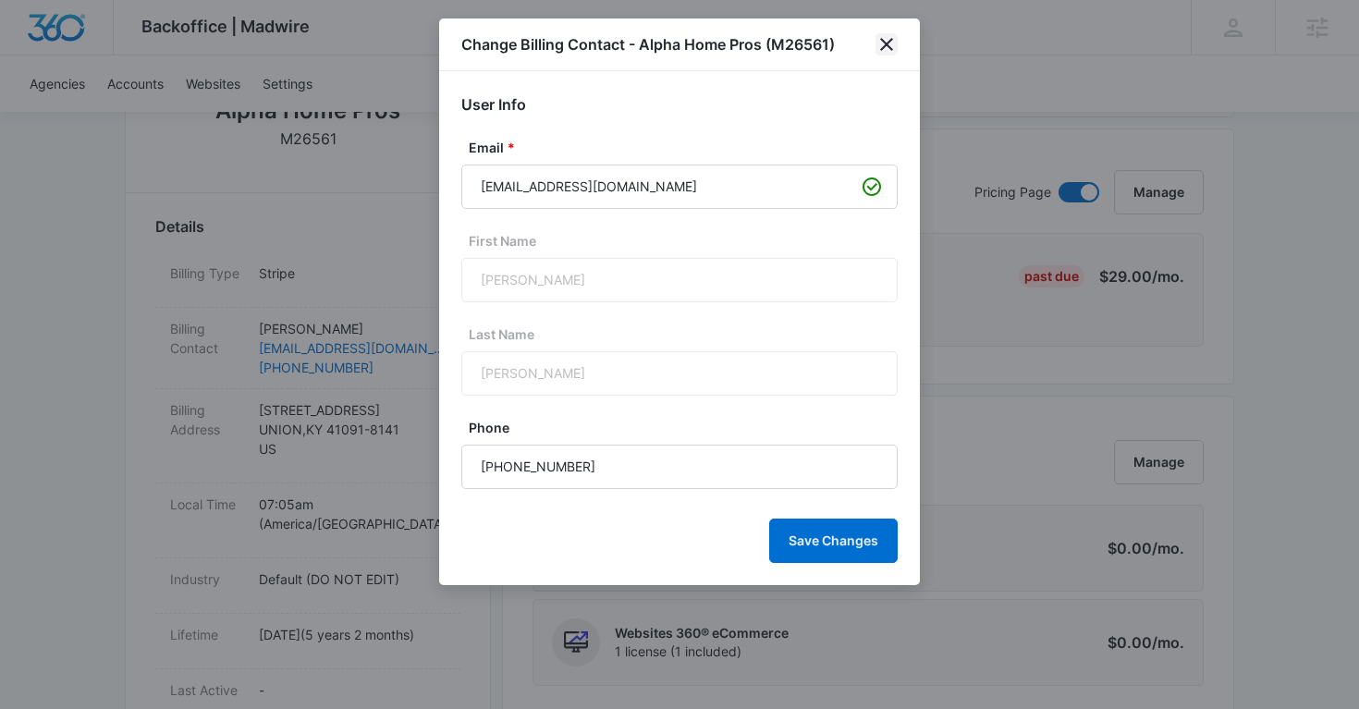
click at [890, 43] on icon "close" at bounding box center [887, 44] width 22 height 22
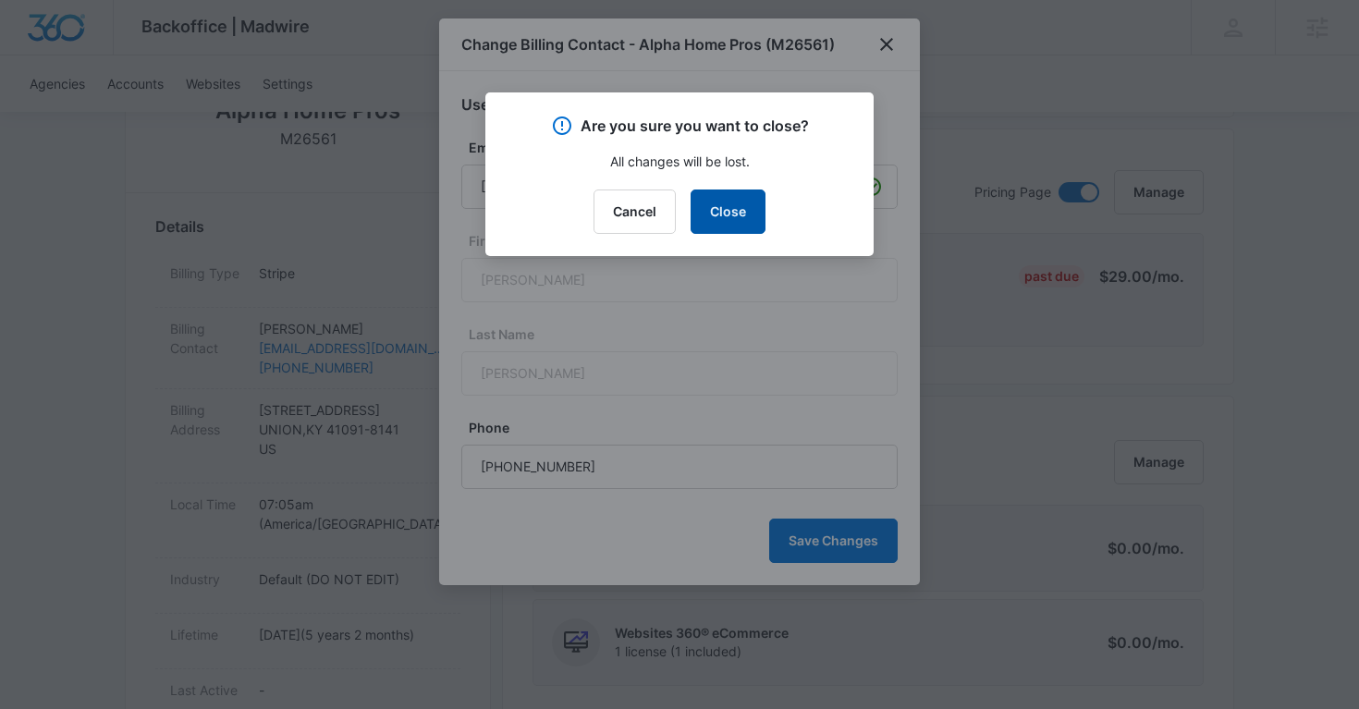
click at [744, 215] on button "Close" at bounding box center [728, 212] width 75 height 44
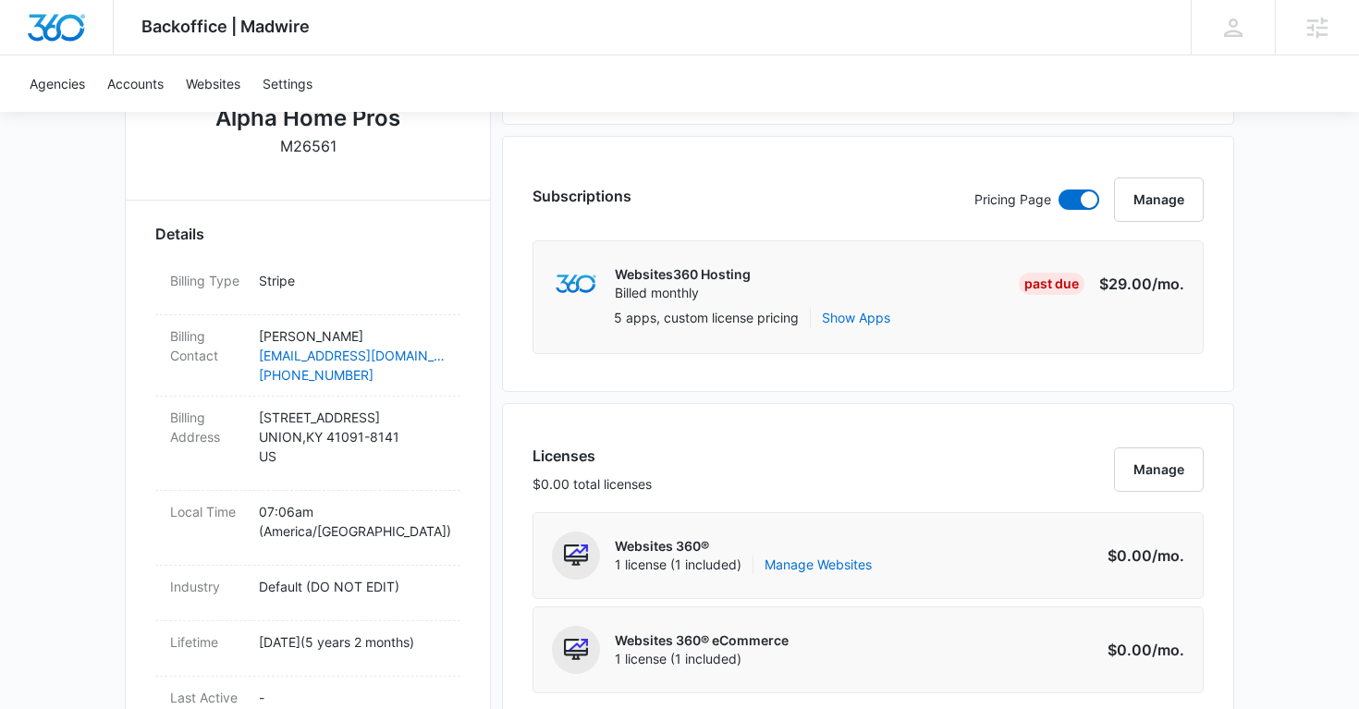
scroll to position [467, 0]
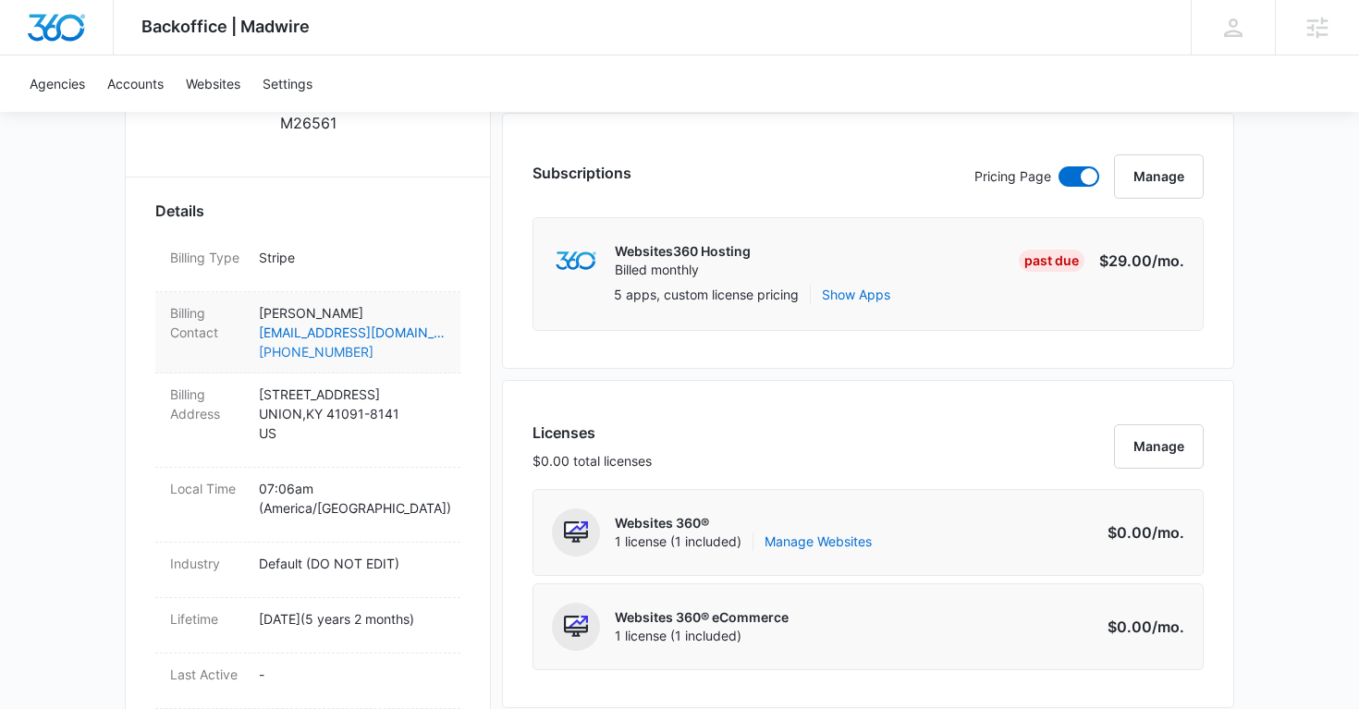
click at [418, 353] on link "(859) 466-1791" at bounding box center [352, 351] width 187 height 19
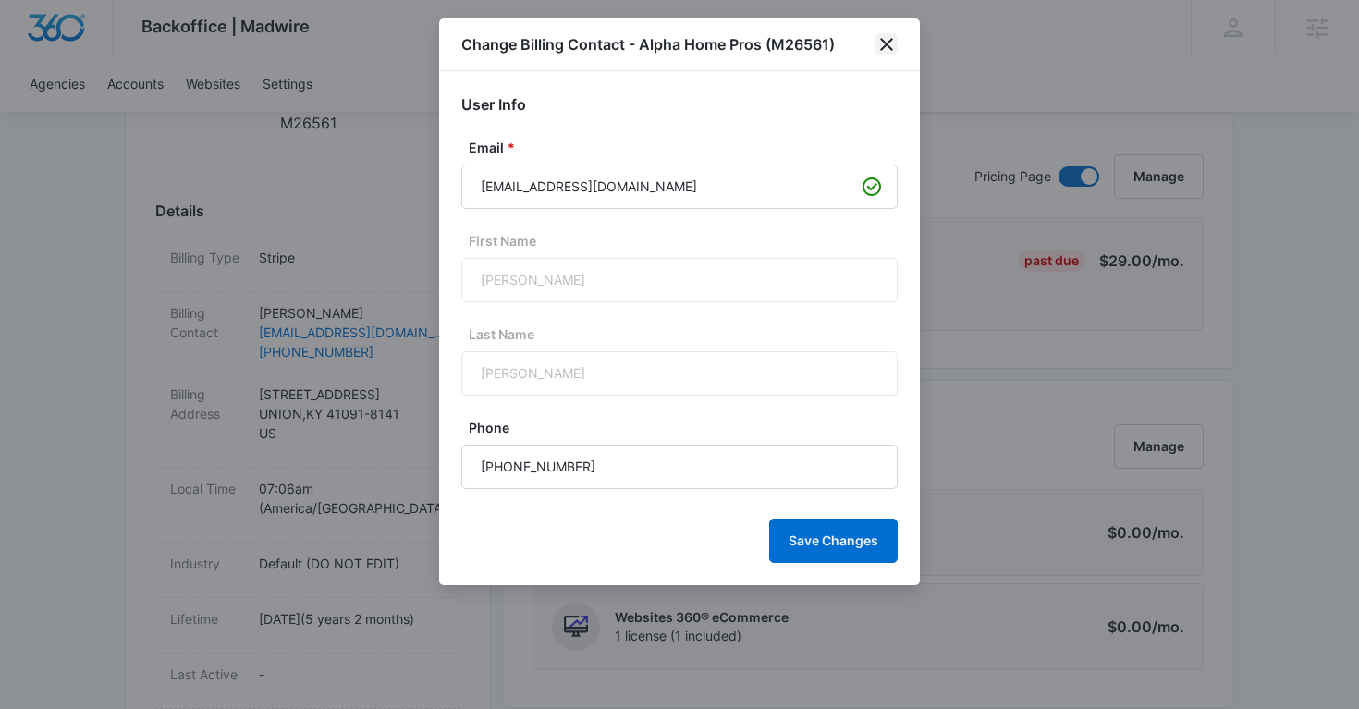
click at [886, 44] on icon "close" at bounding box center [886, 44] width 13 height 13
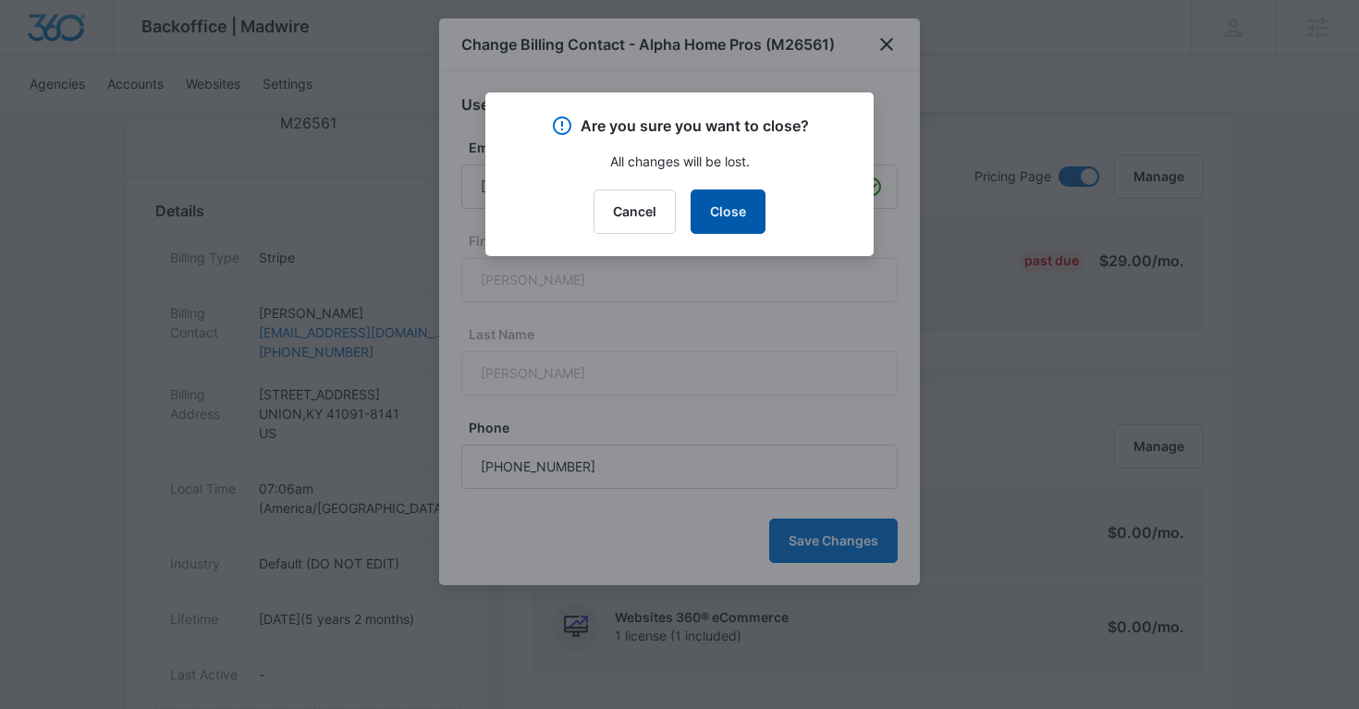
click at [717, 191] on button "Close" at bounding box center [728, 212] width 75 height 44
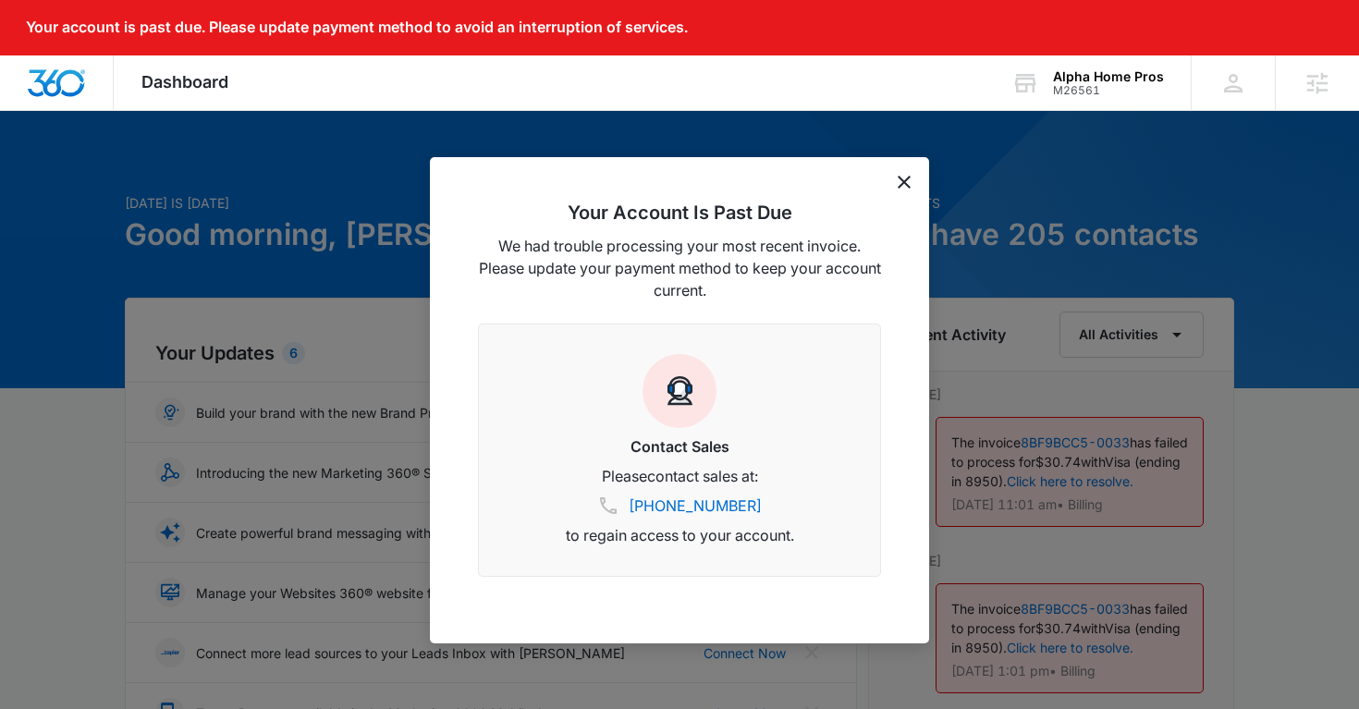
click at [902, 183] on icon "dismiss this dialog" at bounding box center [904, 182] width 13 height 13
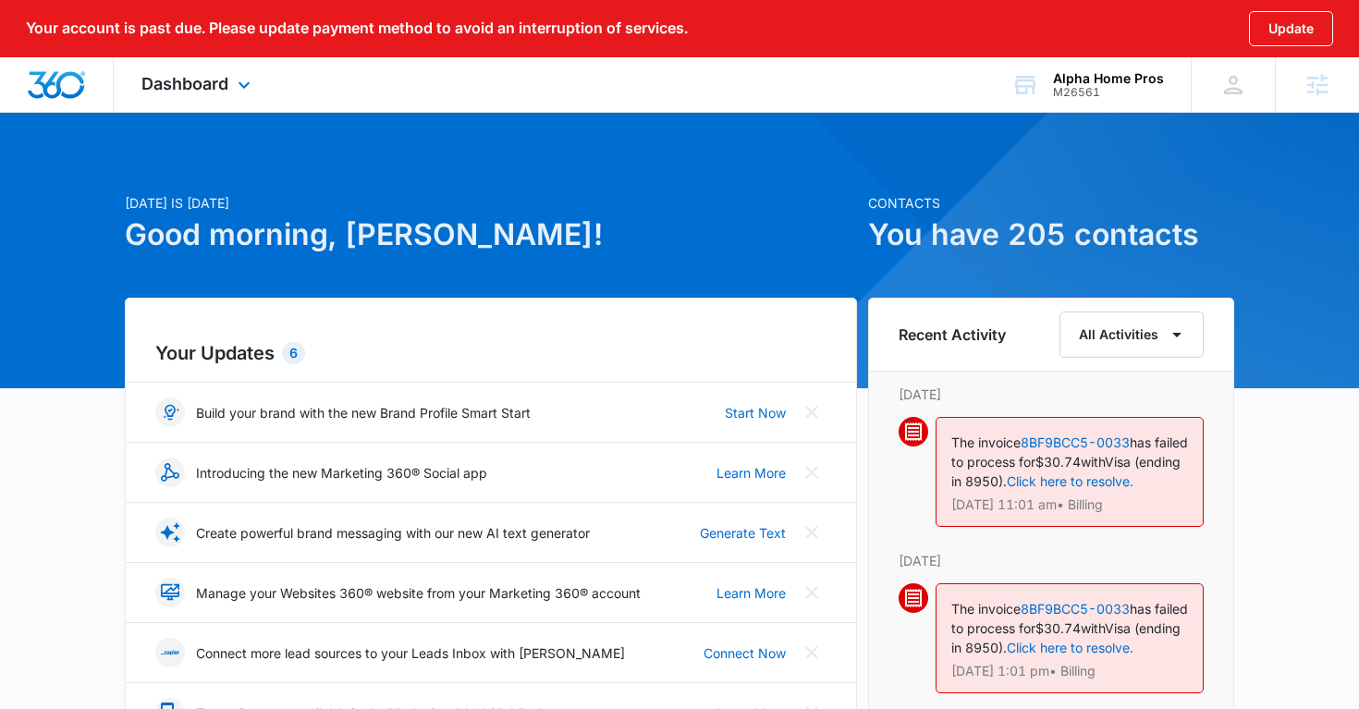
click at [264, 93] on div "Dashboard Apps Reputation Websites Forms CRM Email Social Shop Payments POS Con…" at bounding box center [198, 84] width 169 height 55
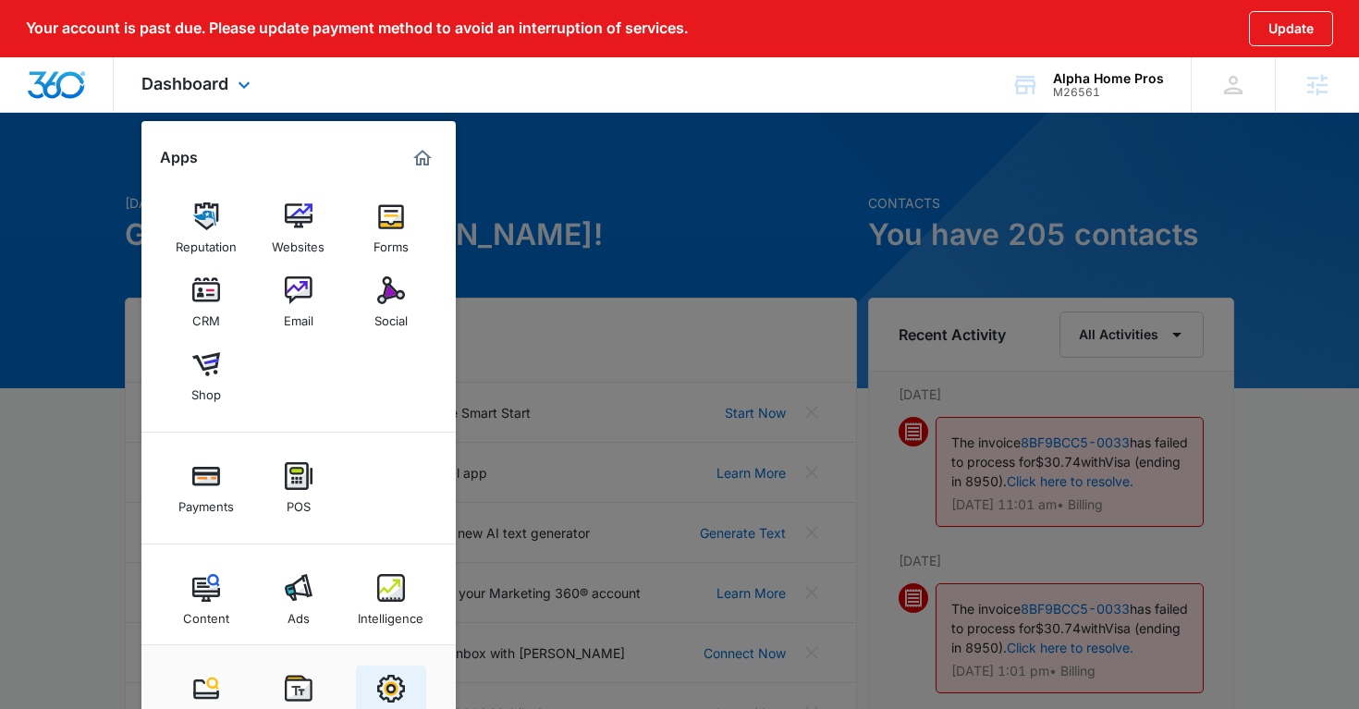
click at [387, 666] on link "Settings" at bounding box center [391, 701] width 70 height 70
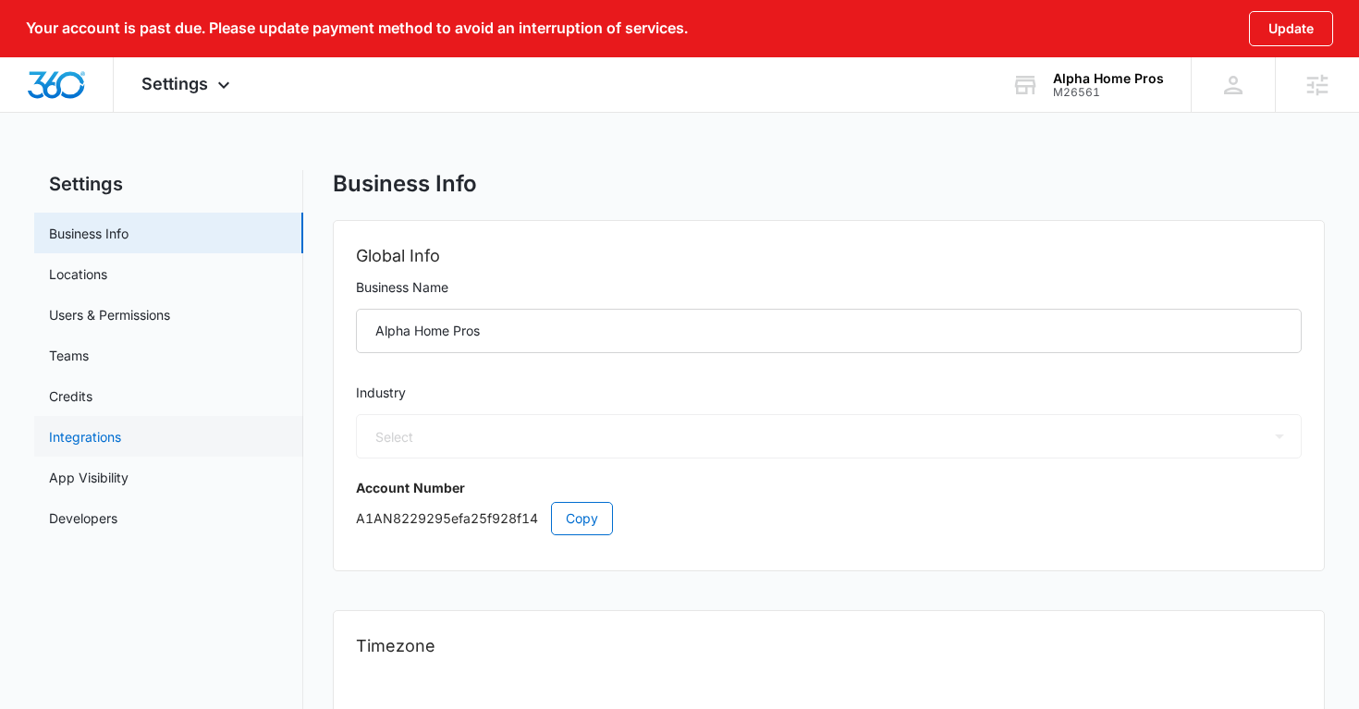
select select "33"
select select "US"
select select "America/[GEOGRAPHIC_DATA]"
click at [158, 318] on link "Users & Permissions" at bounding box center [109, 314] width 121 height 19
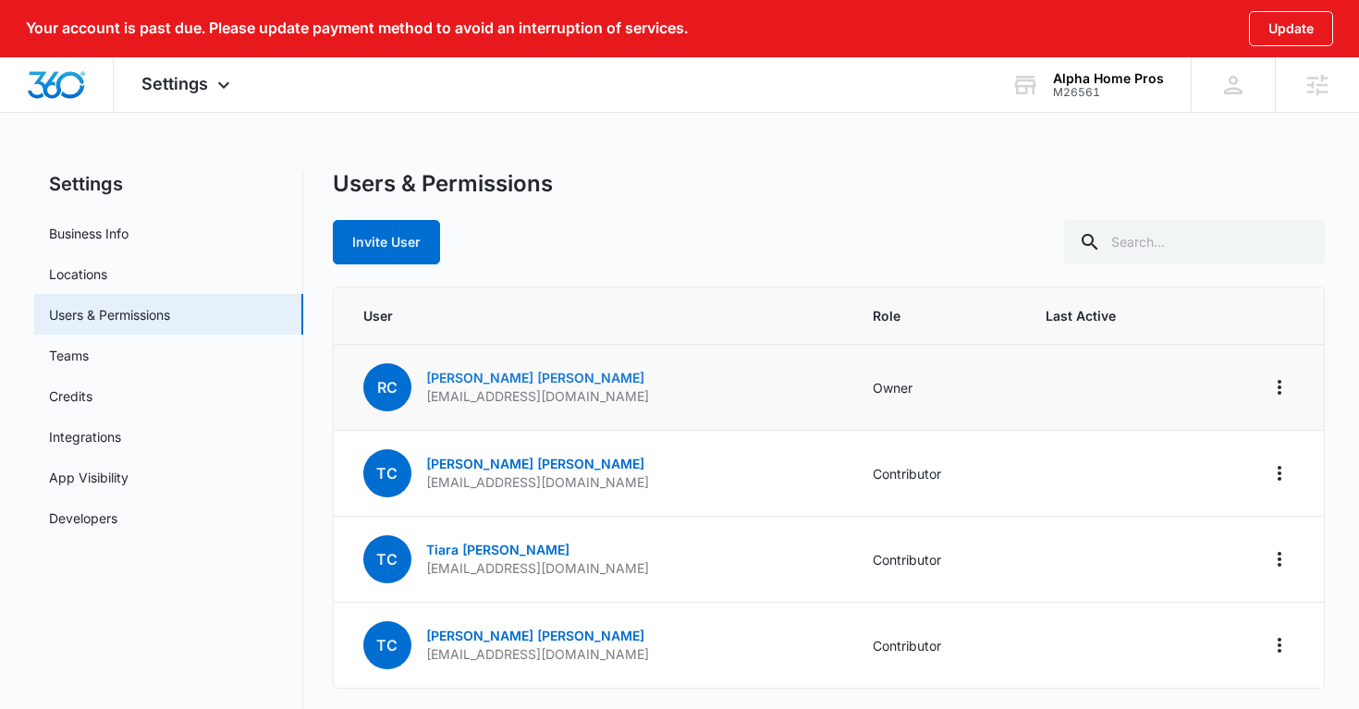
scroll to position [66, 0]
